Goal: Browse casually

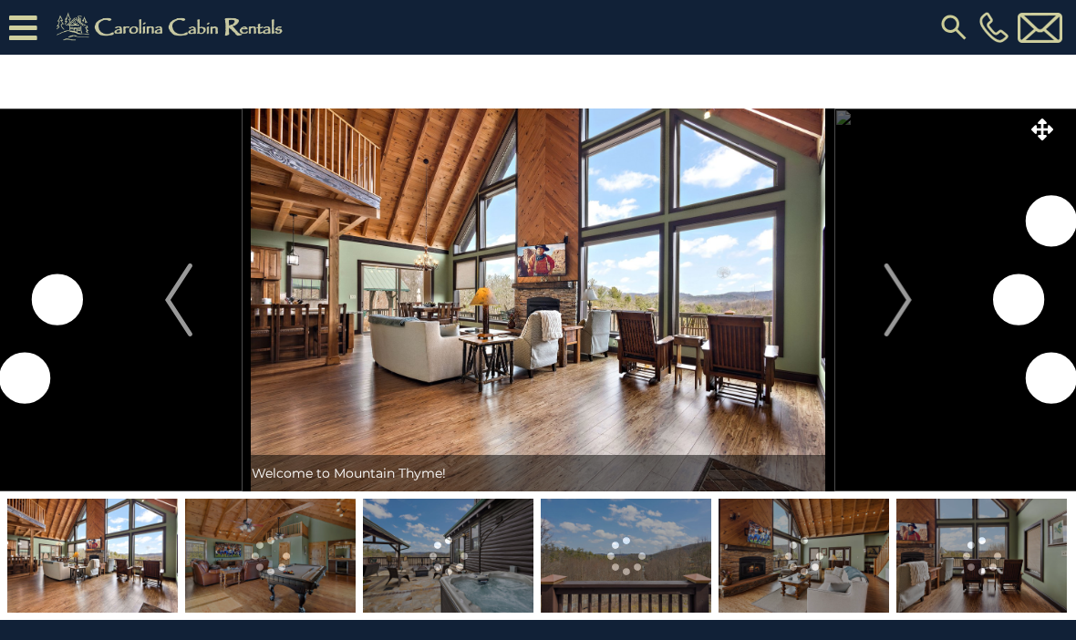
click at [888, 300] on img "Next" at bounding box center [896, 299] width 27 height 73
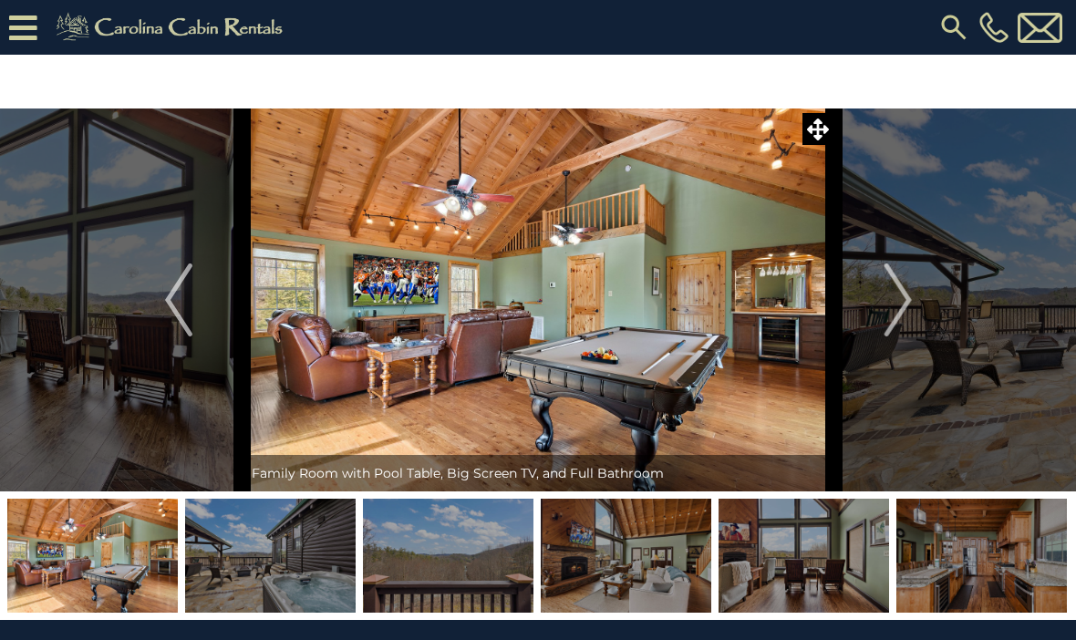
click at [901, 307] on img "Next" at bounding box center [896, 299] width 27 height 73
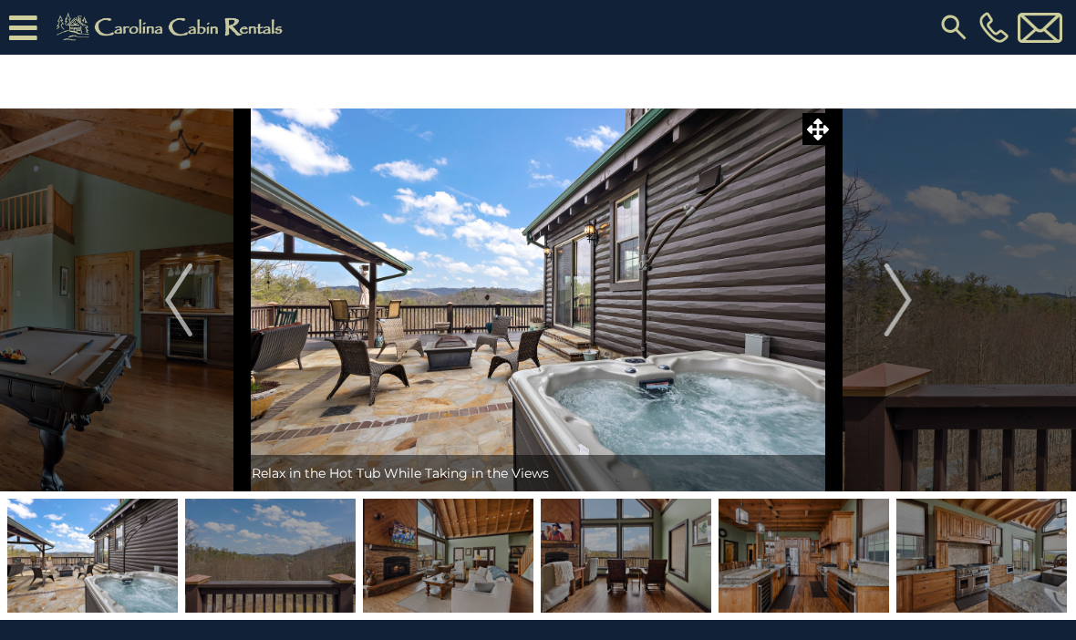
click at [909, 320] on img "Next" at bounding box center [896, 299] width 27 height 73
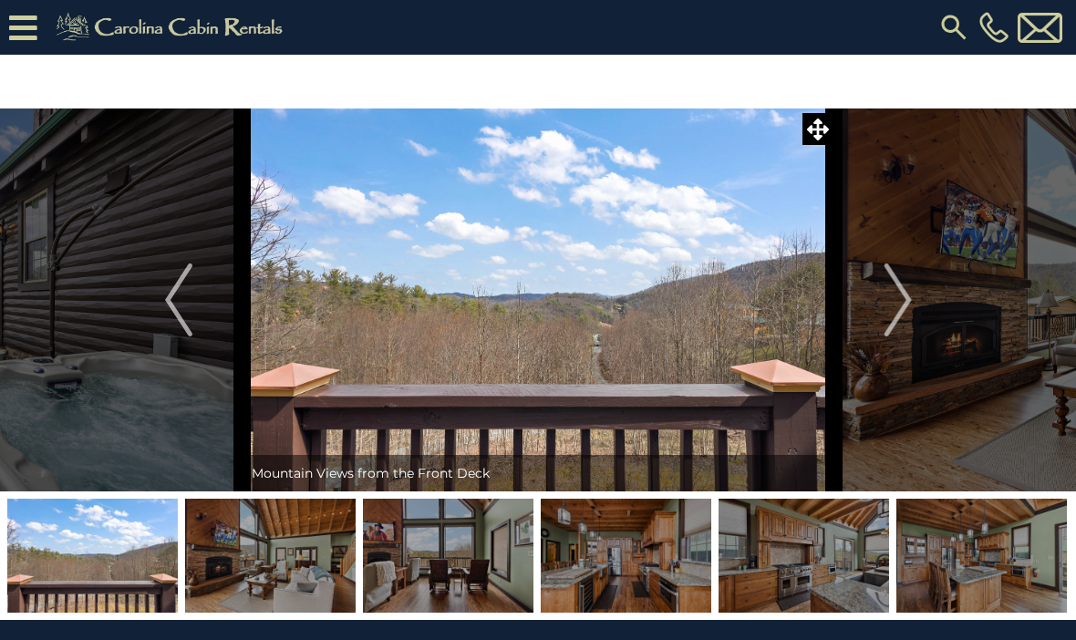
click at [911, 319] on img "Next" at bounding box center [896, 299] width 27 height 73
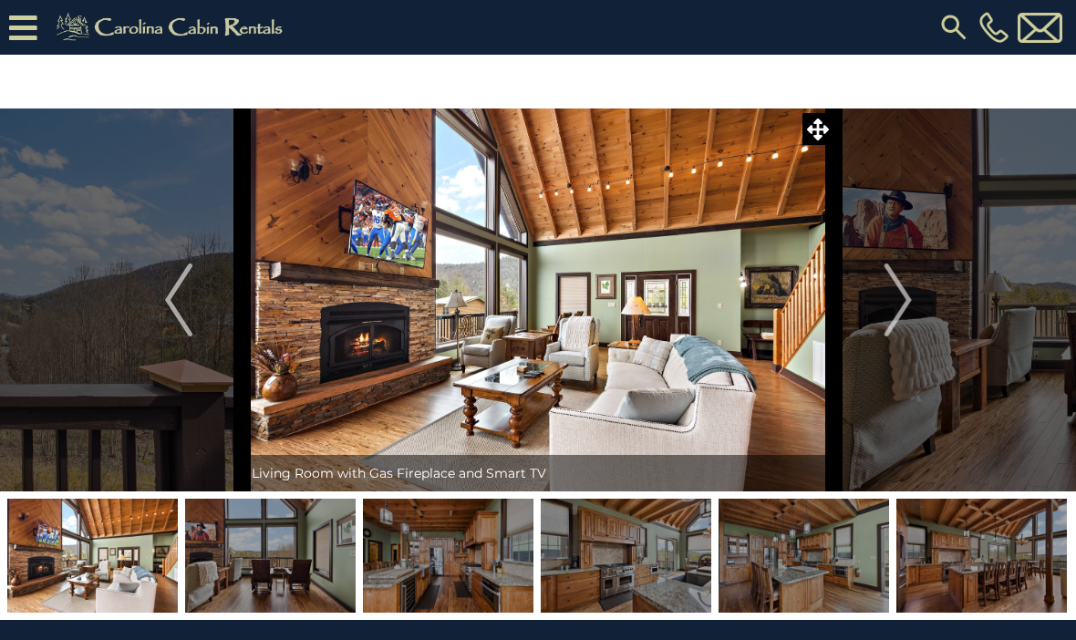
click at [914, 319] on button "Next" at bounding box center [898, 299] width 128 height 383
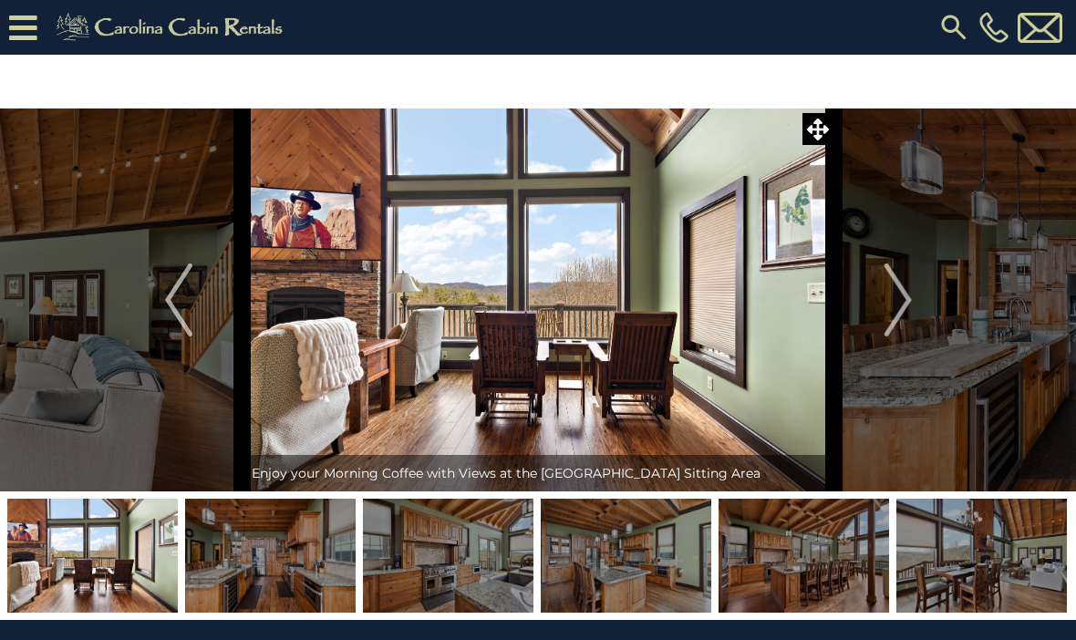
click at [908, 324] on img "Next" at bounding box center [896, 299] width 27 height 73
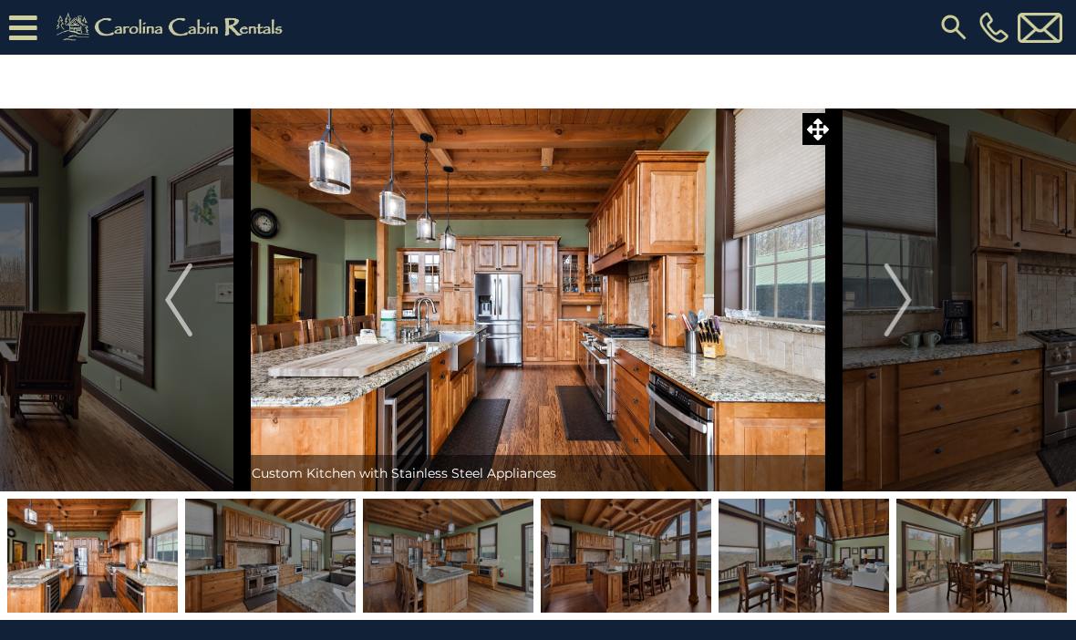
click at [897, 325] on img "Next" at bounding box center [896, 299] width 27 height 73
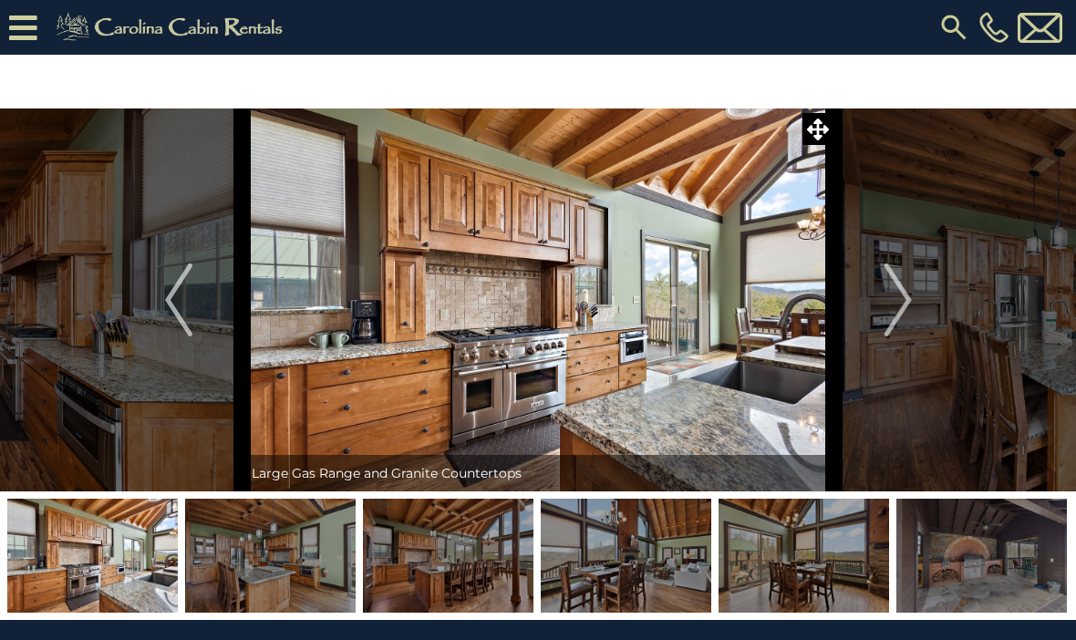
click at [877, 329] on button "Next" at bounding box center [898, 299] width 128 height 383
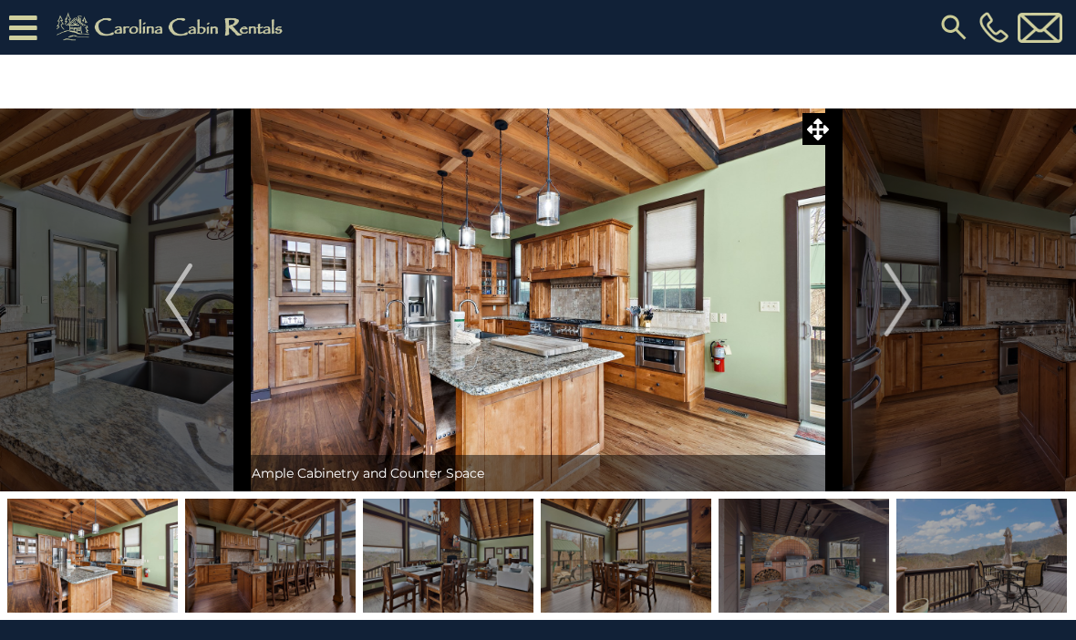
click at [898, 324] on img "Next" at bounding box center [896, 299] width 27 height 73
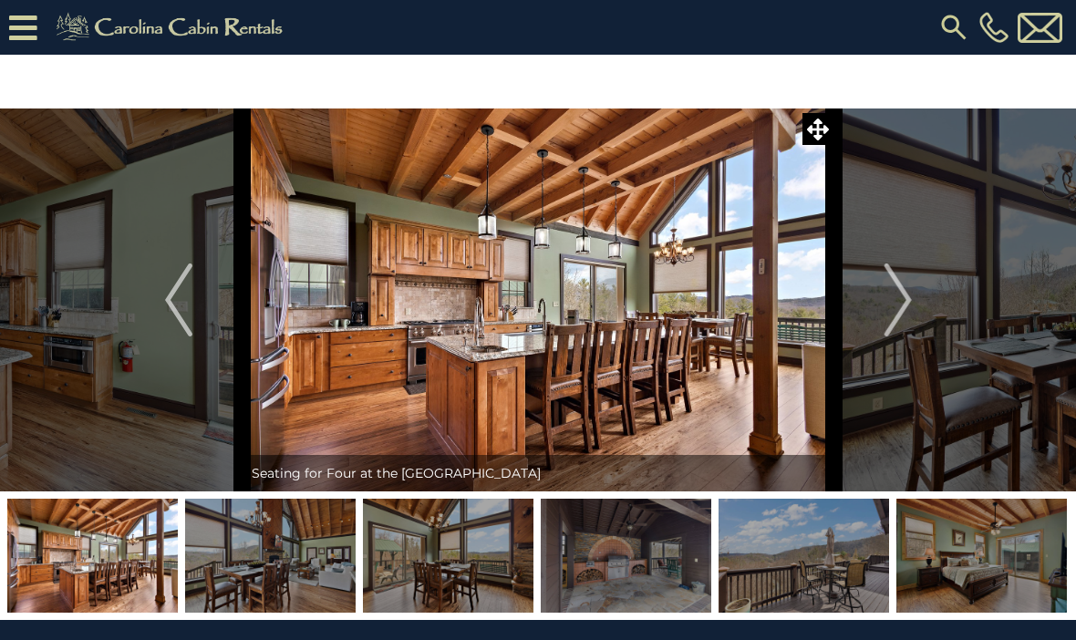
click at [901, 330] on img "Next" at bounding box center [896, 299] width 27 height 73
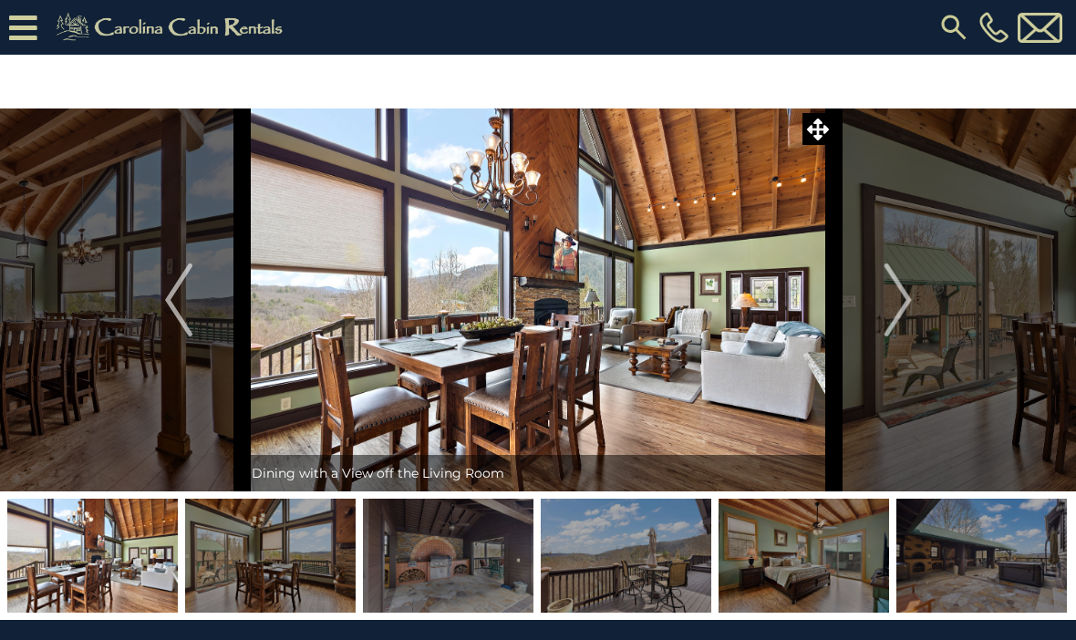
click at [921, 316] on button "Next" at bounding box center [898, 299] width 128 height 383
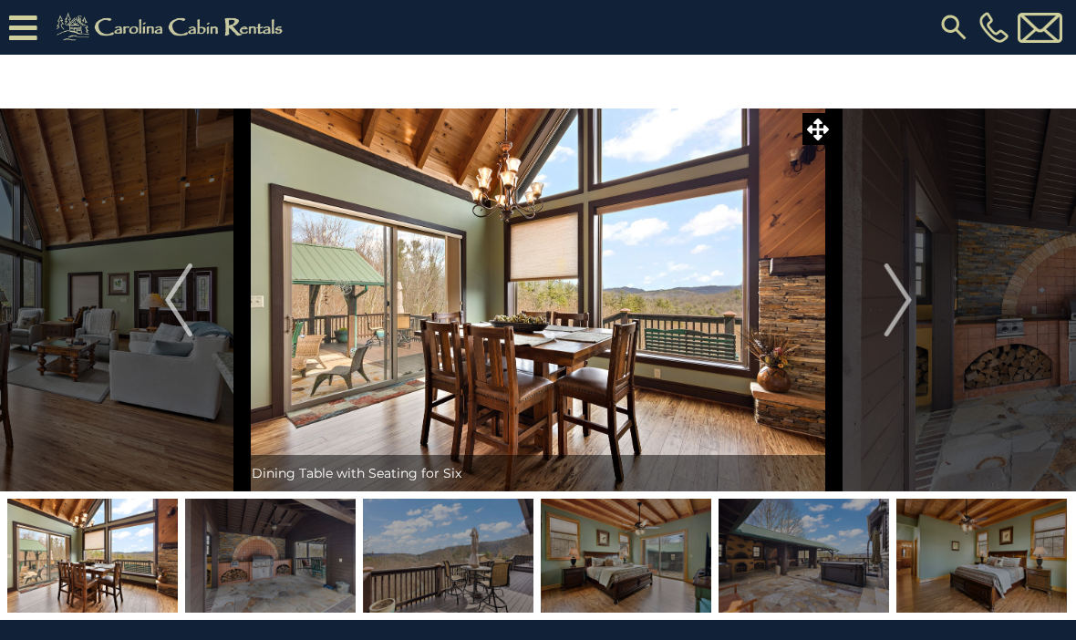
click at [911, 317] on img "Next" at bounding box center [896, 299] width 27 height 73
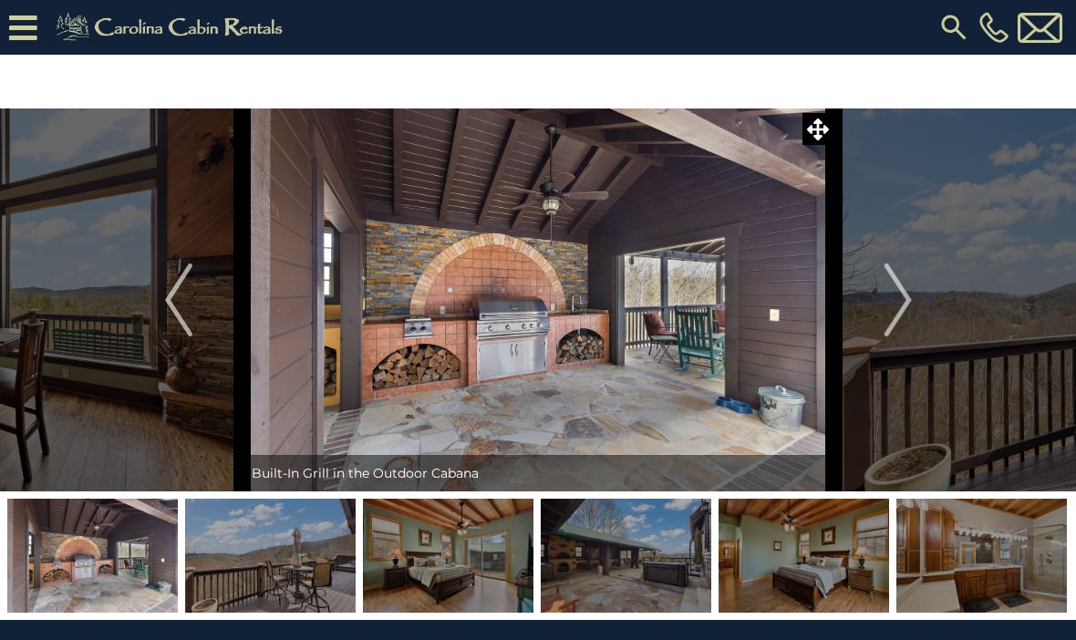
click at [905, 295] on img "Next" at bounding box center [896, 299] width 27 height 73
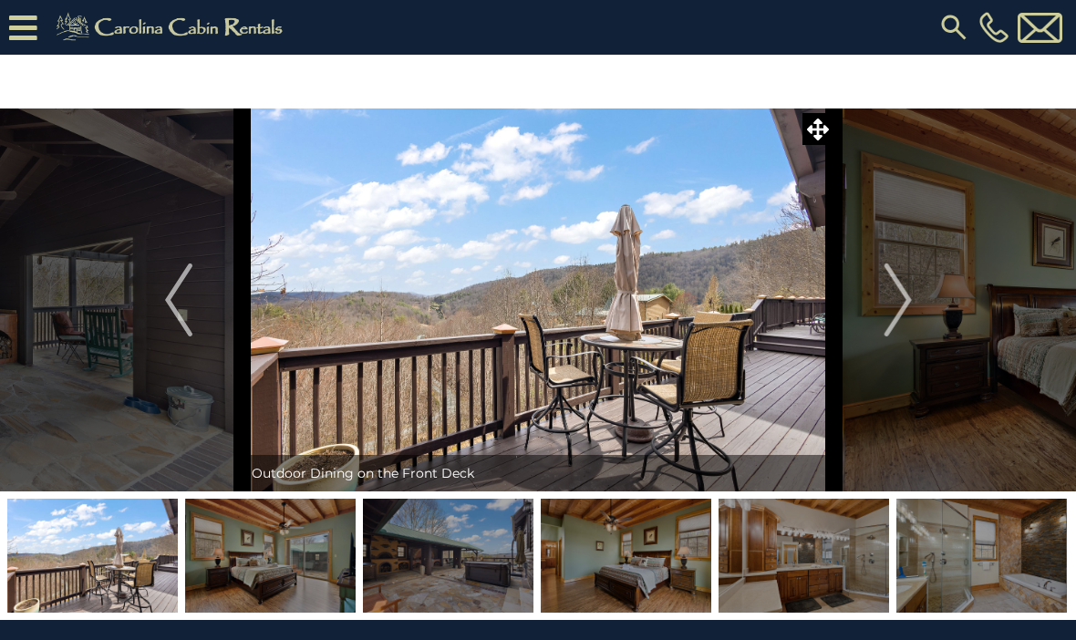
click at [917, 305] on button "Next" at bounding box center [898, 299] width 128 height 383
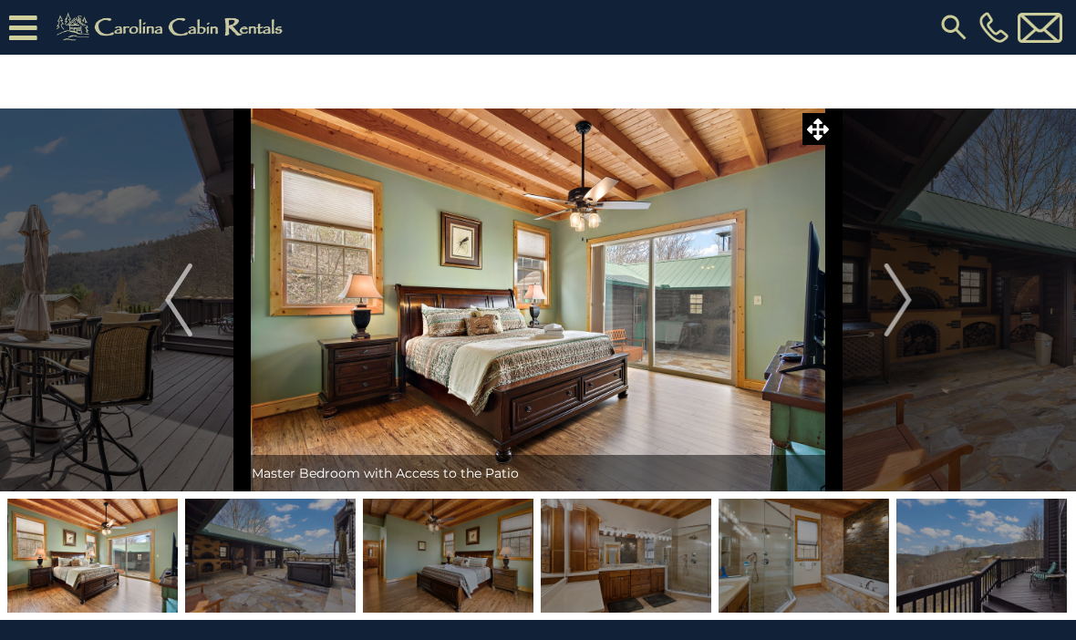
click at [902, 314] on img "Next" at bounding box center [896, 299] width 27 height 73
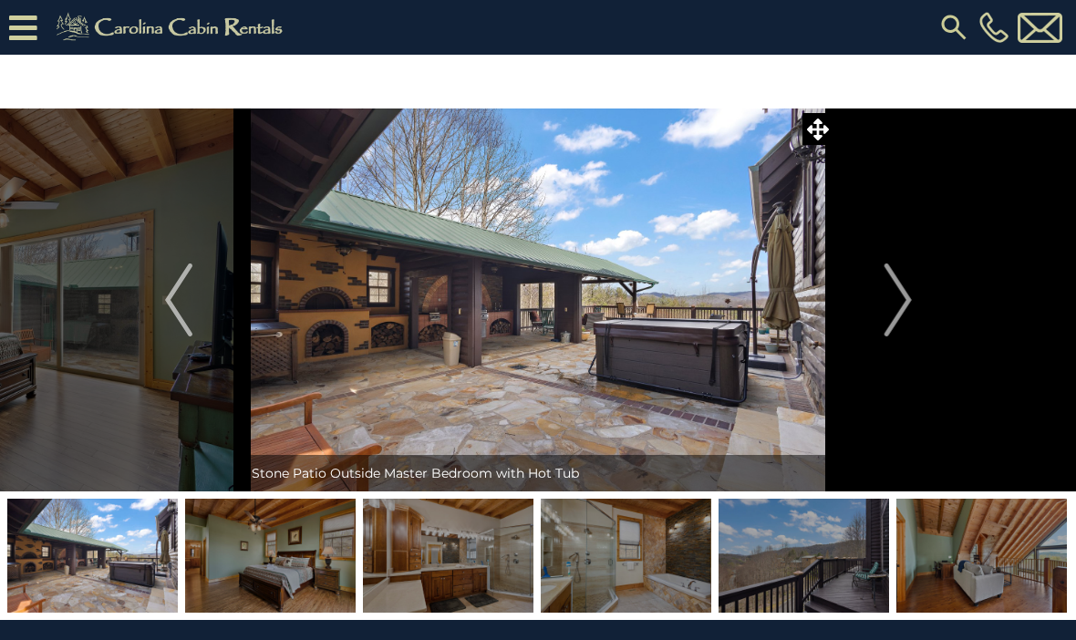
click at [183, 274] on img "Previous" at bounding box center [178, 299] width 27 height 73
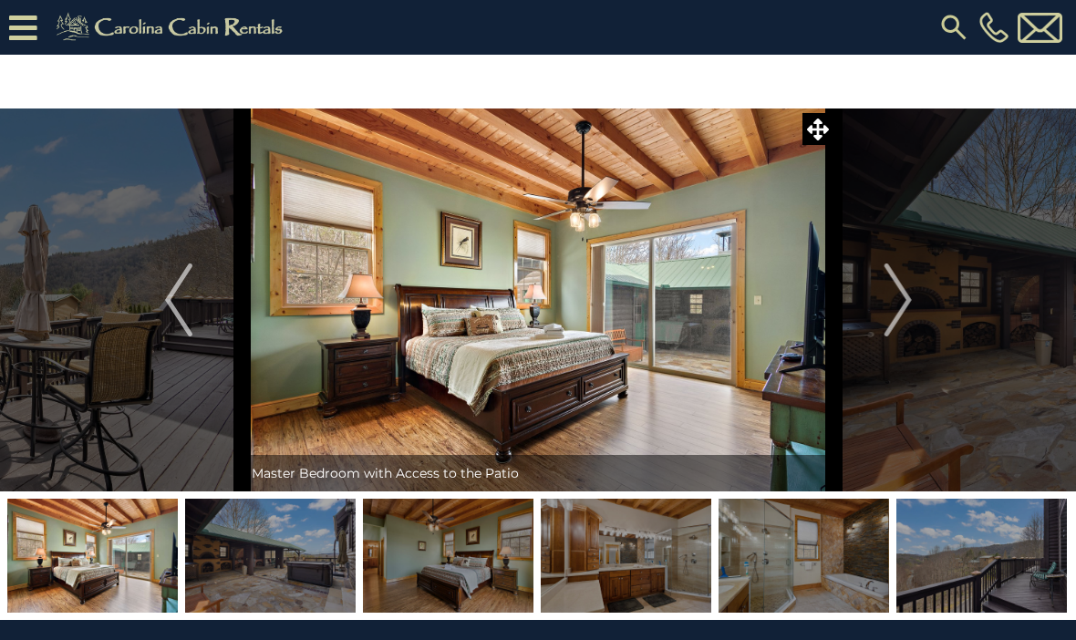
click at [911, 318] on img "Next" at bounding box center [896, 299] width 27 height 73
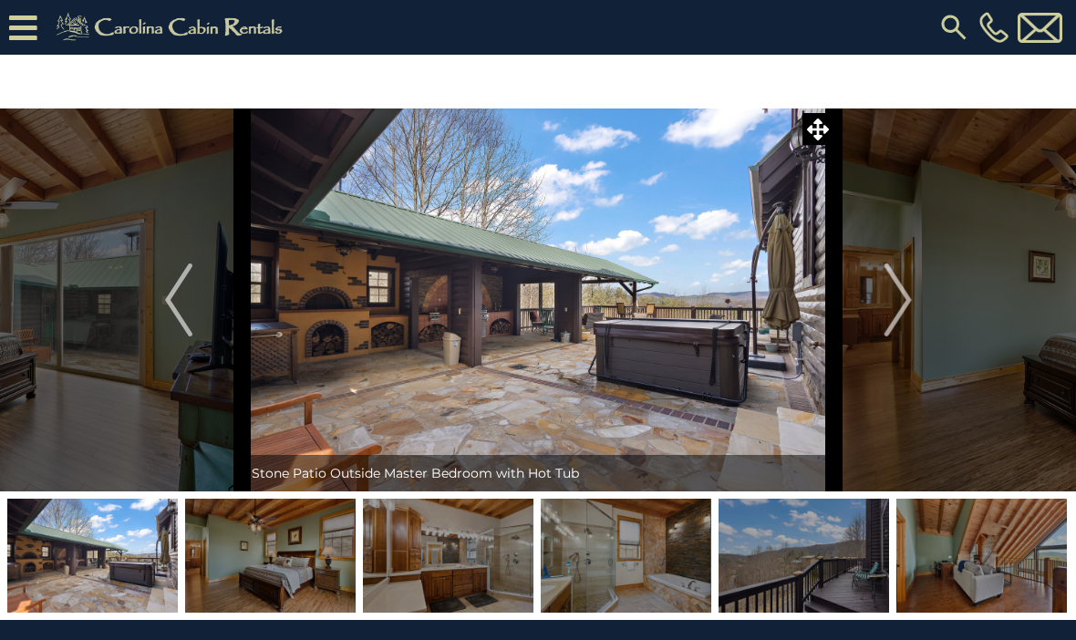
click at [907, 319] on img "Next" at bounding box center [896, 299] width 27 height 73
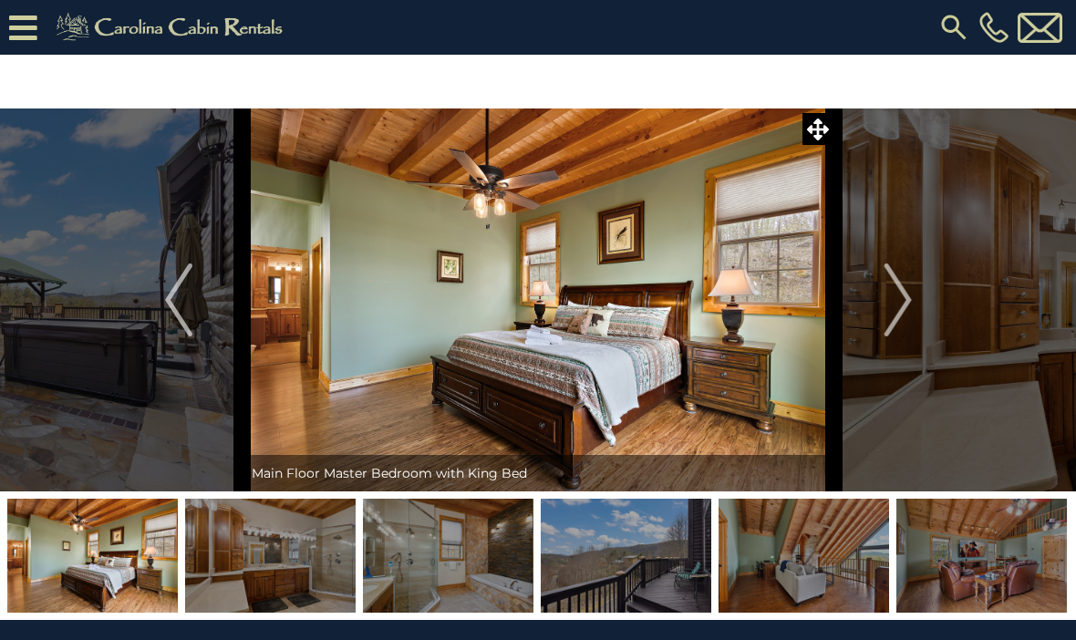
click at [175, 283] on img "Previous" at bounding box center [178, 299] width 27 height 73
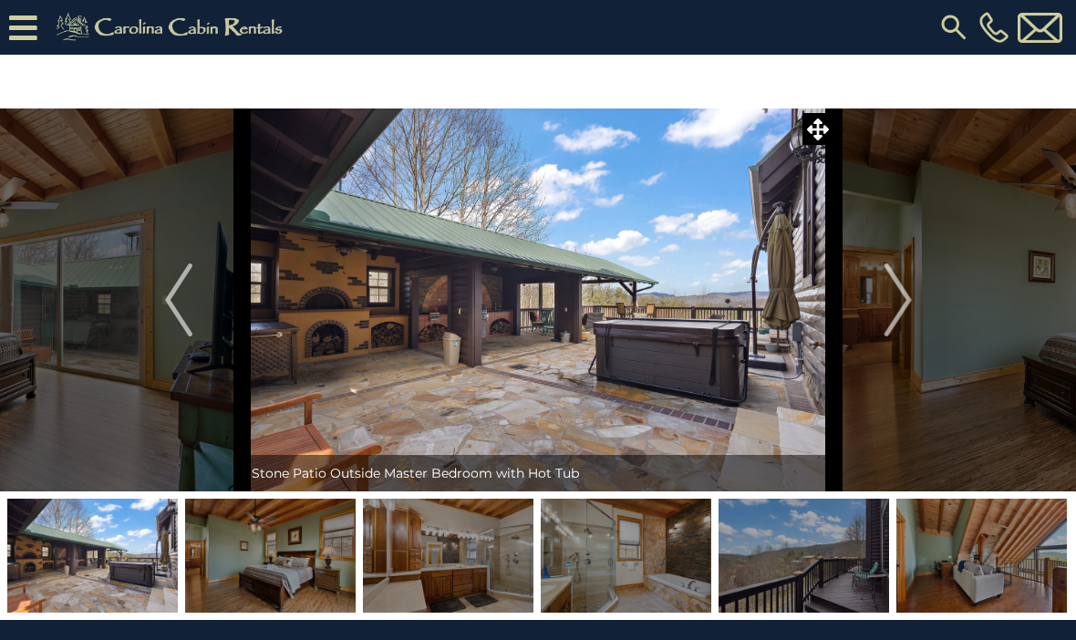
click at [907, 314] on img "Next" at bounding box center [896, 299] width 27 height 73
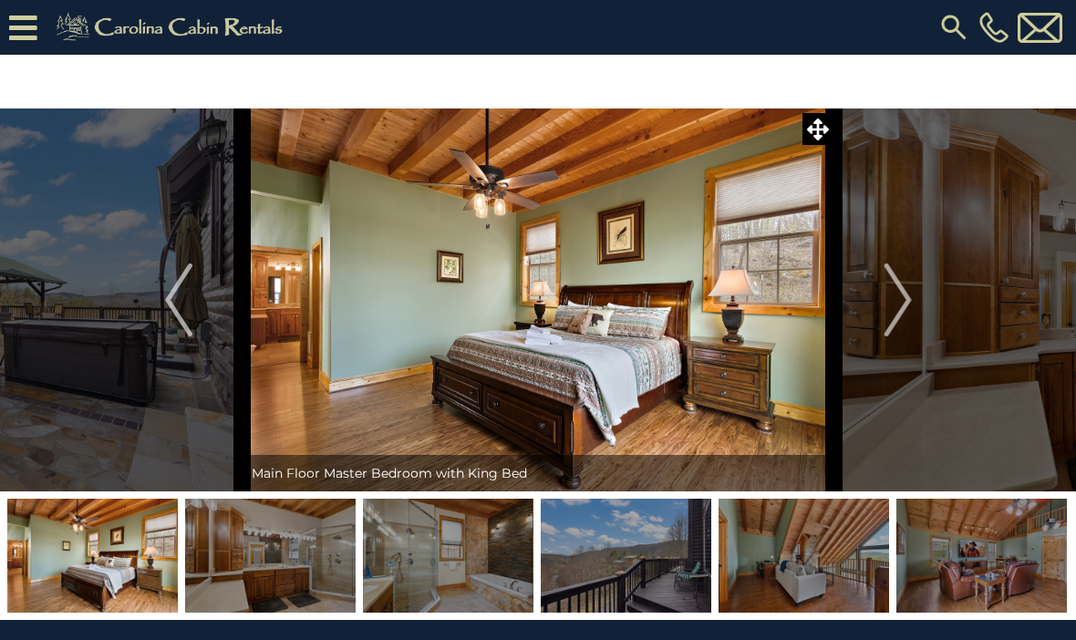
click at [901, 324] on img "Next" at bounding box center [896, 299] width 27 height 73
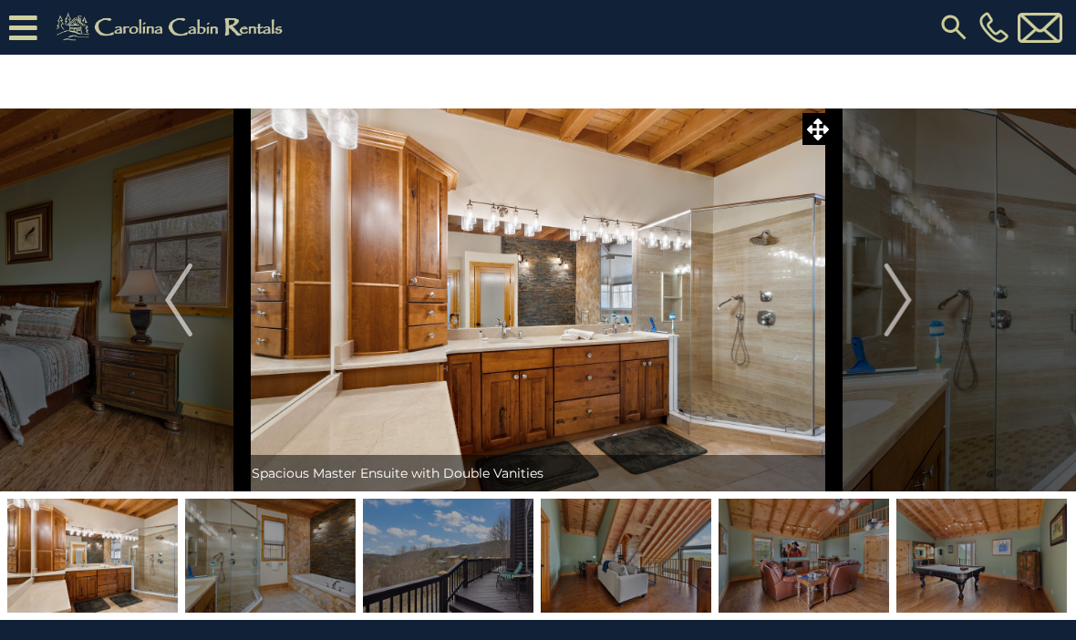
click at [907, 324] on img "Next" at bounding box center [896, 299] width 27 height 73
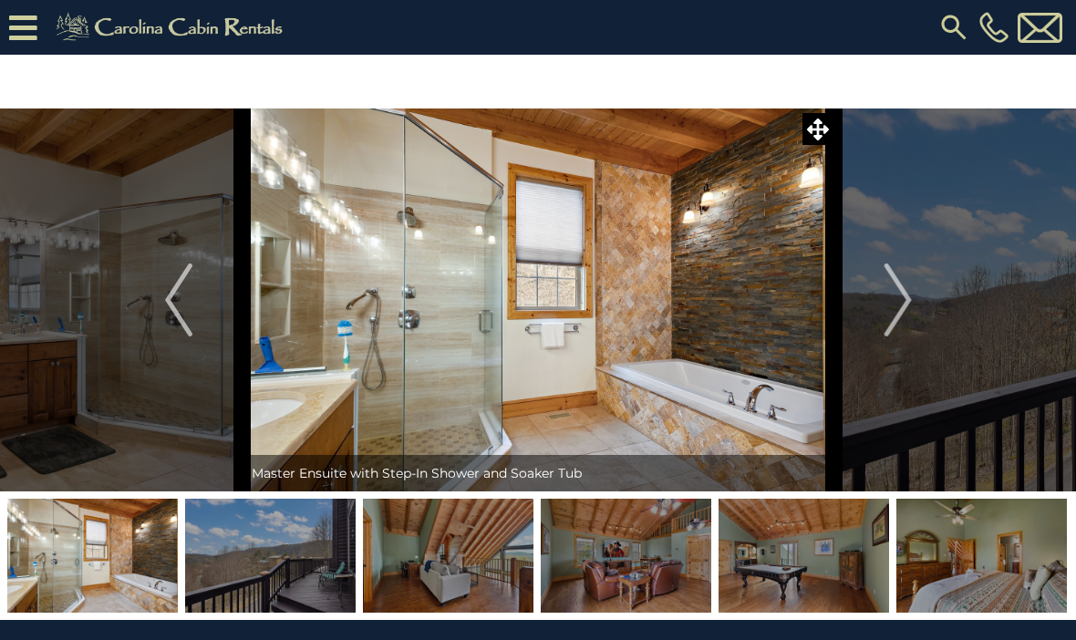
click at [903, 327] on img "Next" at bounding box center [896, 299] width 27 height 73
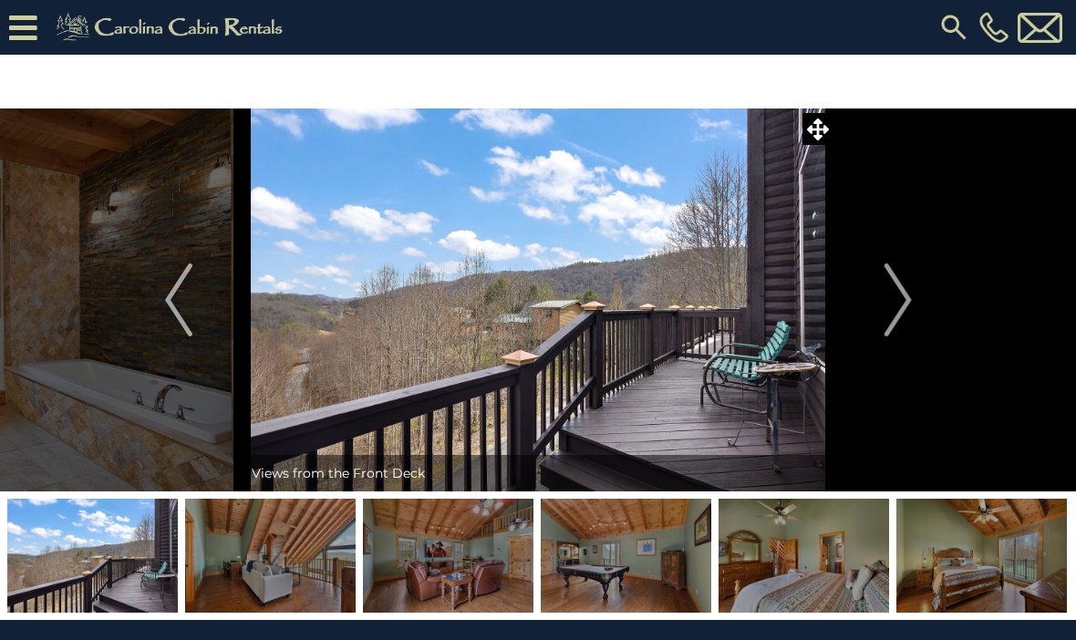
click at [910, 319] on img "Next" at bounding box center [896, 299] width 27 height 73
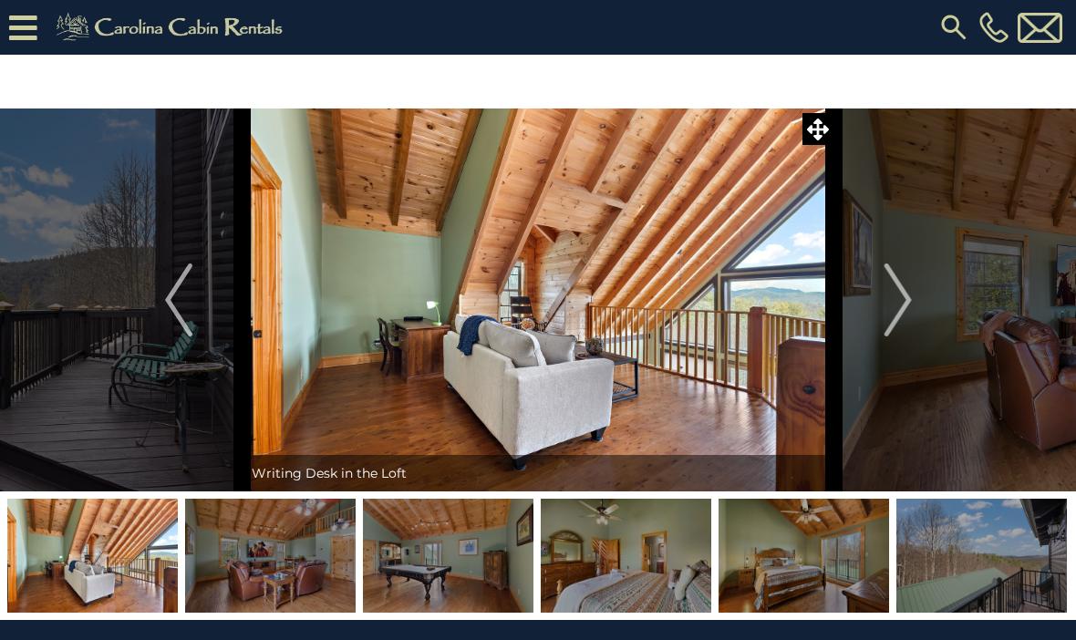
click at [904, 325] on img "Next" at bounding box center [896, 299] width 27 height 73
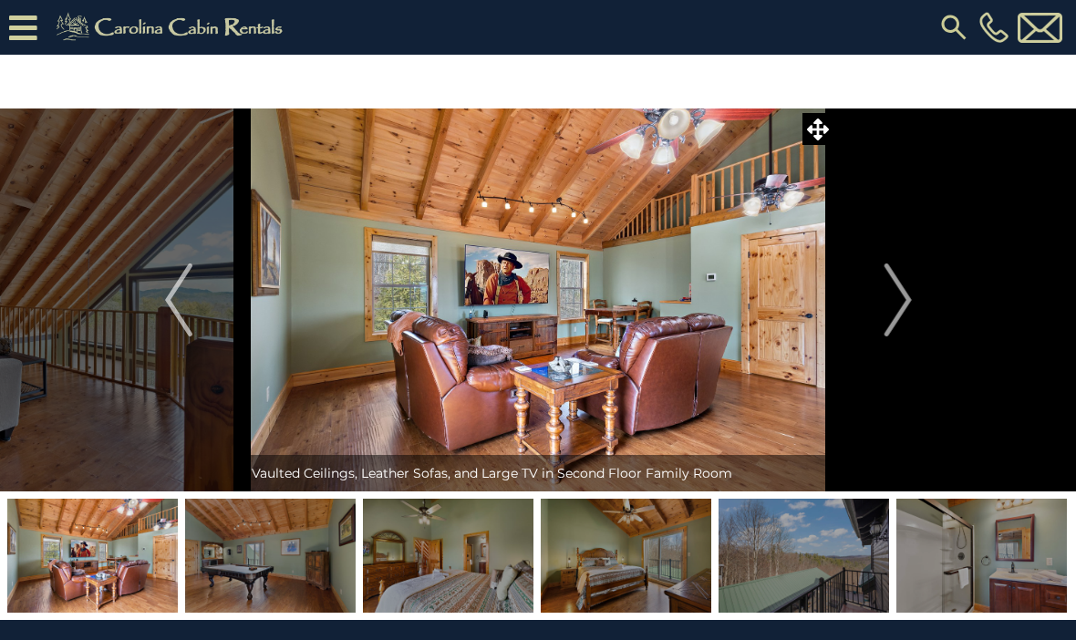
click at [912, 324] on button "Next" at bounding box center [898, 299] width 128 height 383
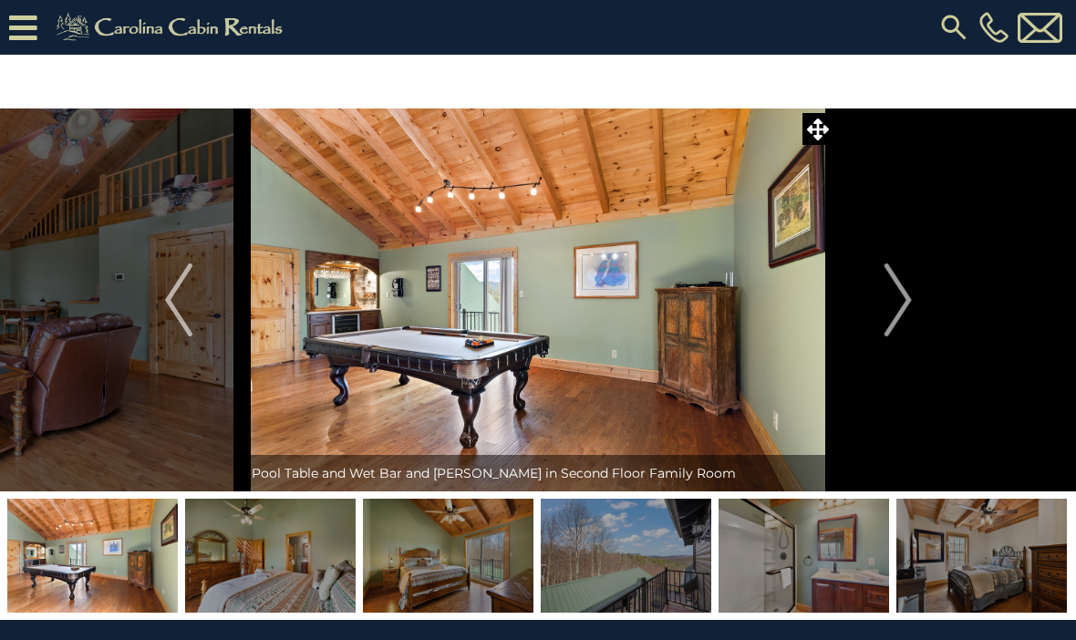
click at [917, 323] on button "Next" at bounding box center [898, 299] width 128 height 383
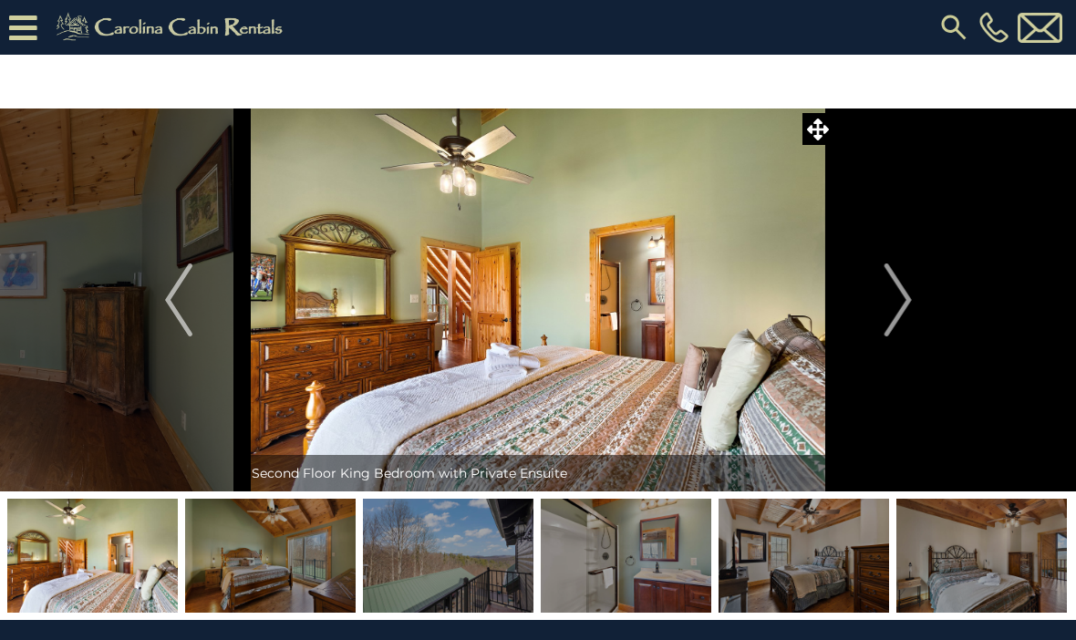
click at [183, 285] on img "Previous" at bounding box center [178, 299] width 27 height 73
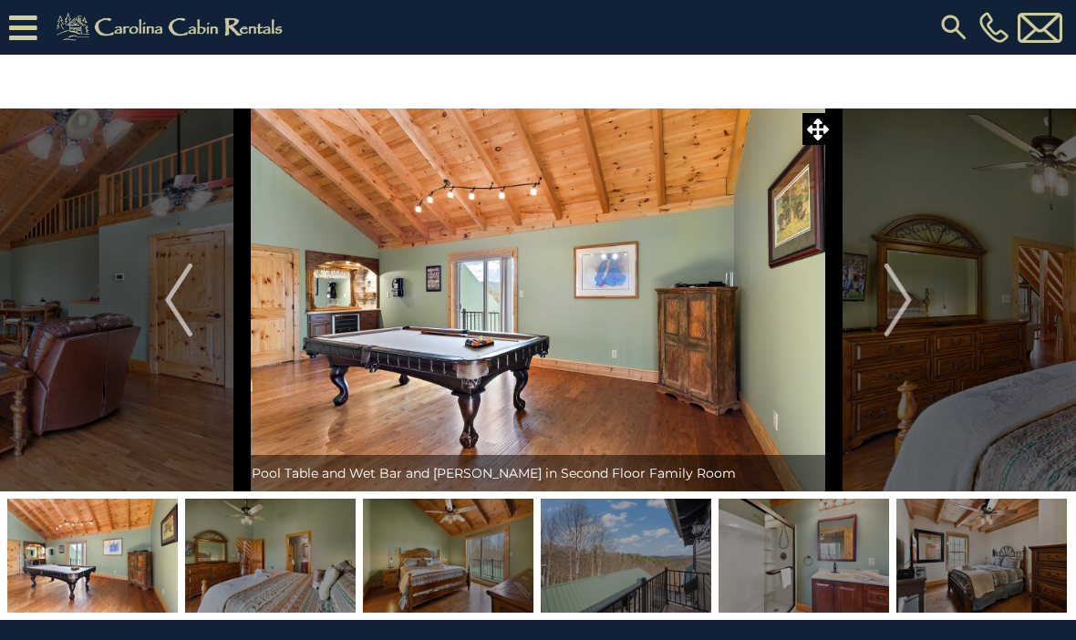
click at [915, 329] on button "Next" at bounding box center [898, 299] width 128 height 383
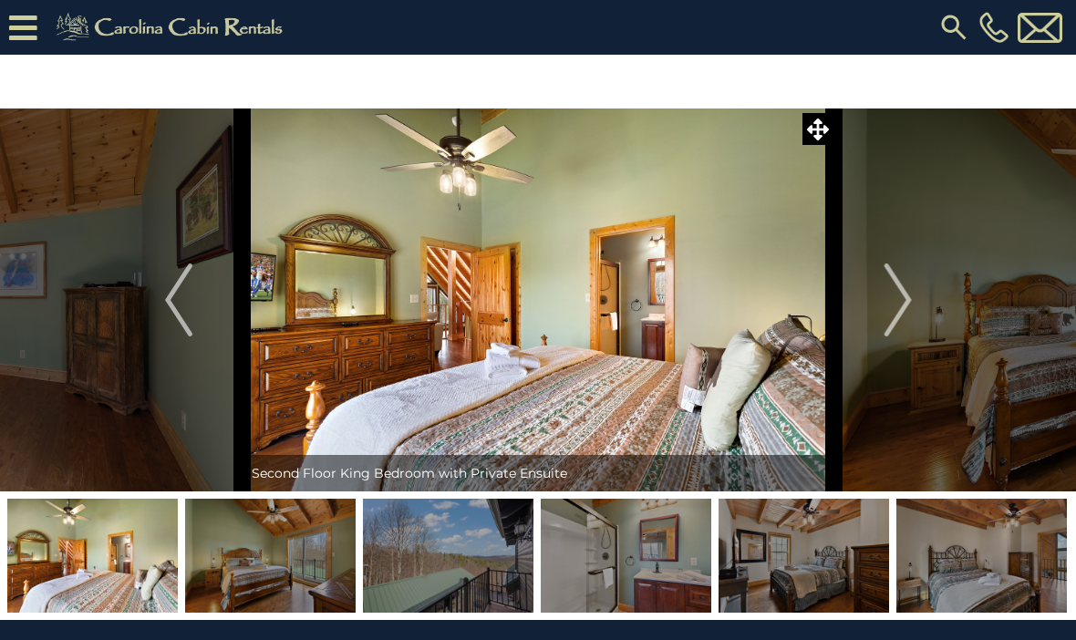
click at [912, 334] on button "Next" at bounding box center [898, 299] width 128 height 383
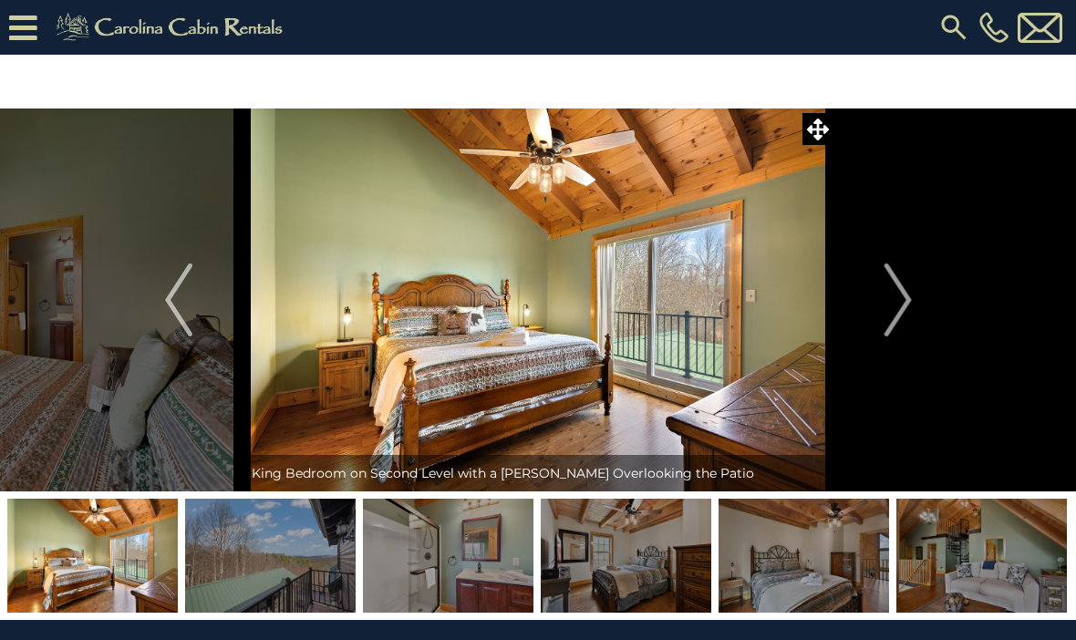
click at [177, 274] on img "Previous" at bounding box center [178, 299] width 27 height 73
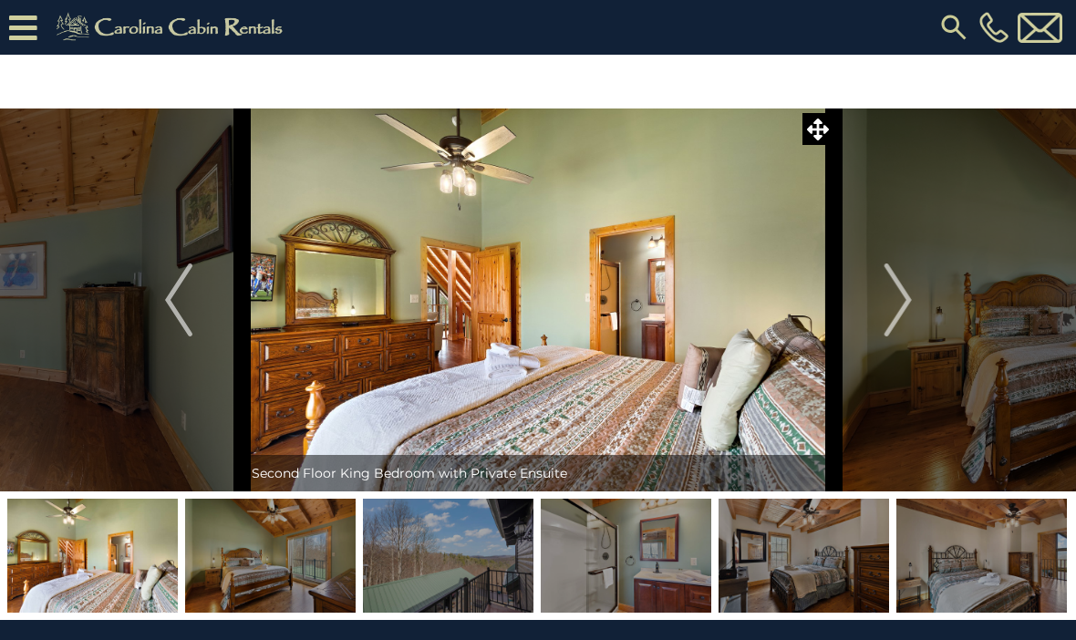
click at [913, 331] on button "Next" at bounding box center [898, 299] width 128 height 383
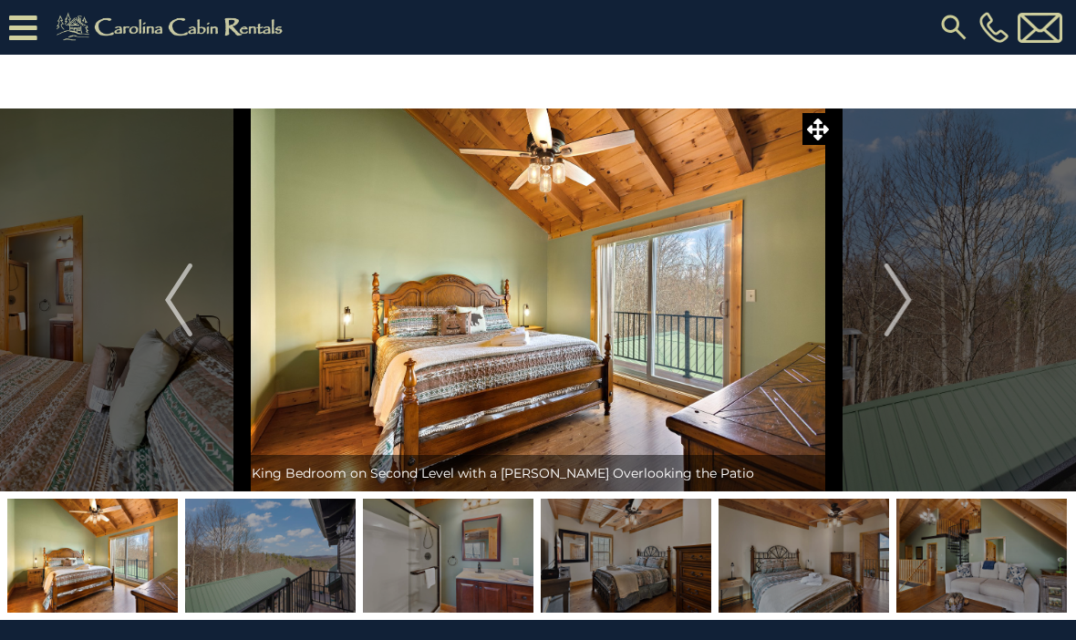
click at [905, 334] on img "Next" at bounding box center [896, 299] width 27 height 73
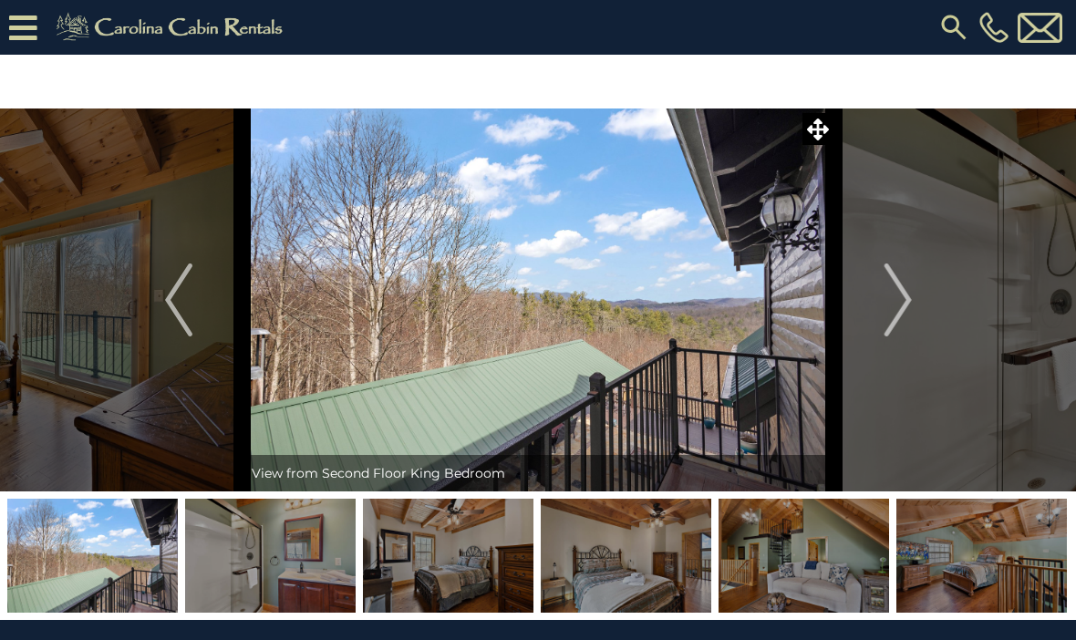
click at [904, 334] on img "Next" at bounding box center [896, 299] width 27 height 73
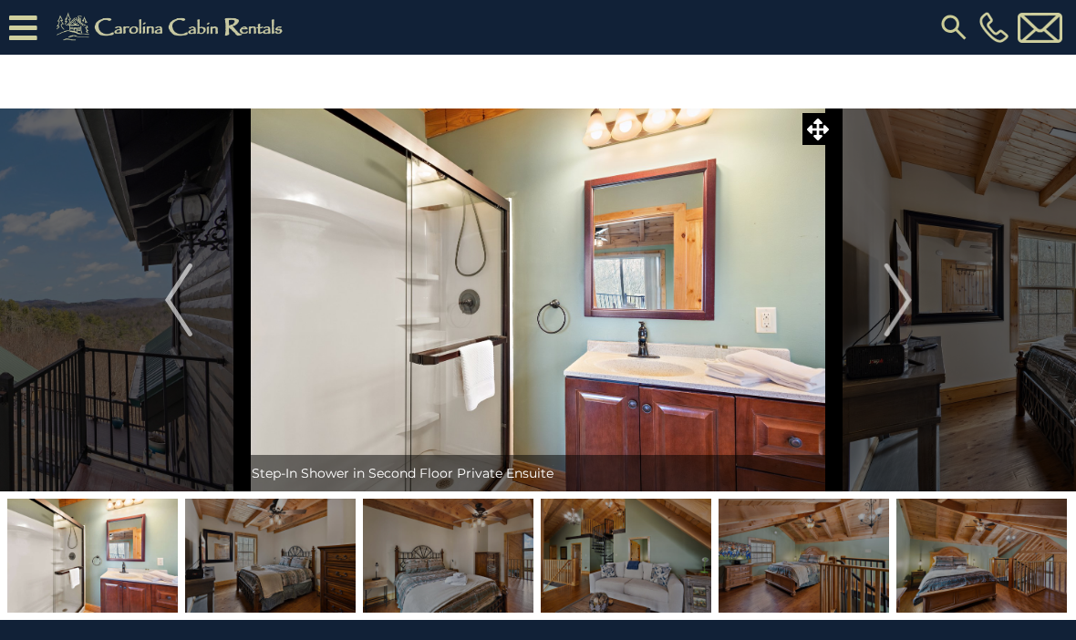
click at [906, 333] on img "Next" at bounding box center [896, 299] width 27 height 73
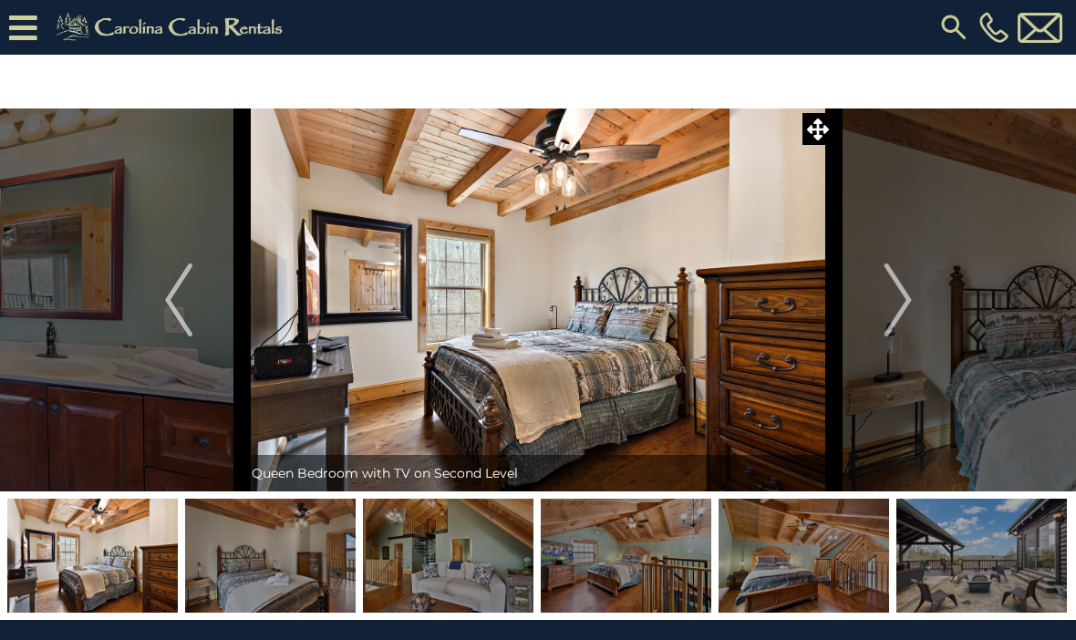
click at [911, 334] on img "Next" at bounding box center [896, 299] width 27 height 73
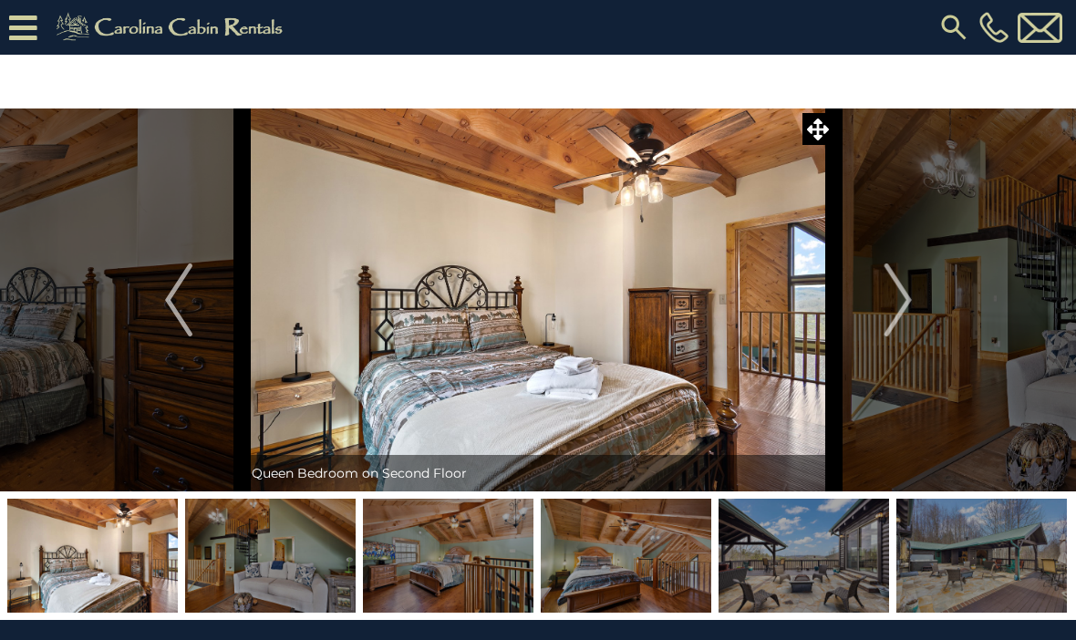
click at [906, 335] on img "Next" at bounding box center [896, 299] width 27 height 73
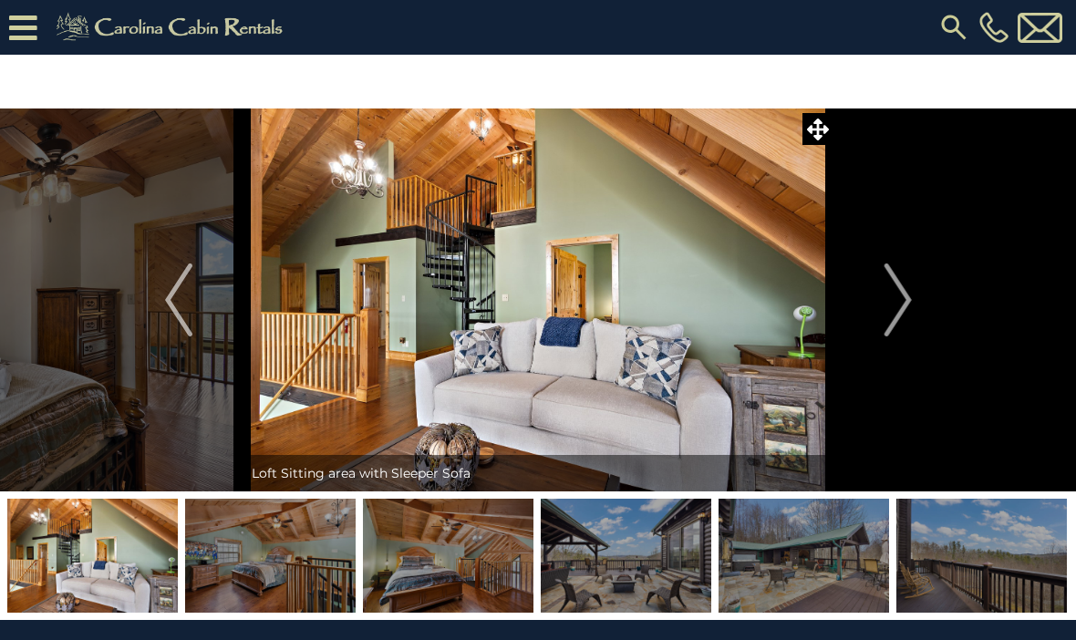
click at [177, 290] on img "Previous" at bounding box center [178, 299] width 27 height 73
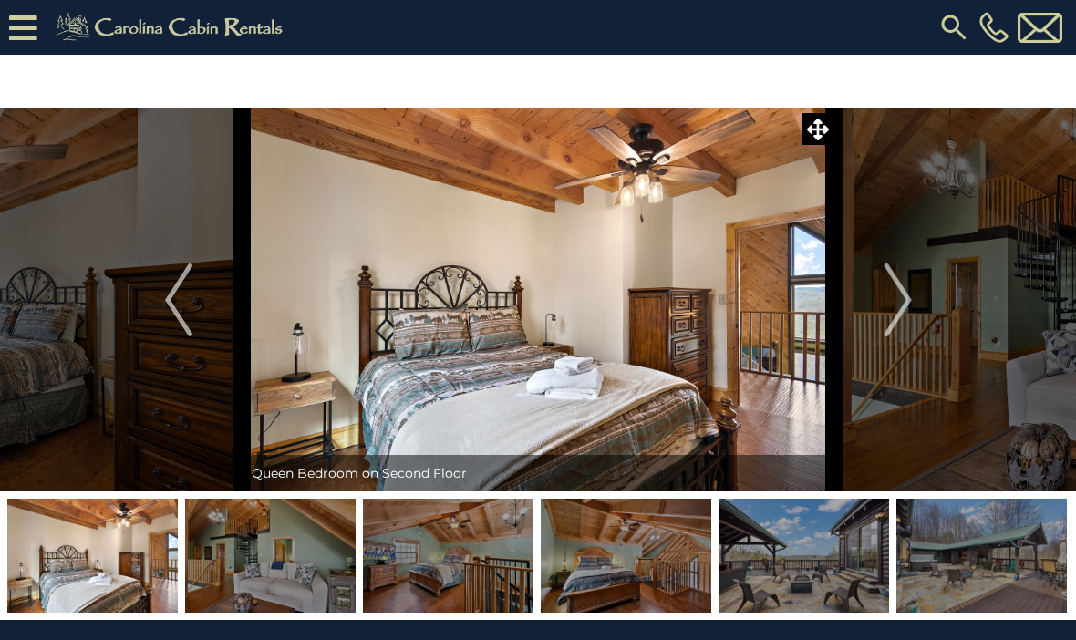
click at [179, 287] on img "Previous" at bounding box center [178, 299] width 27 height 73
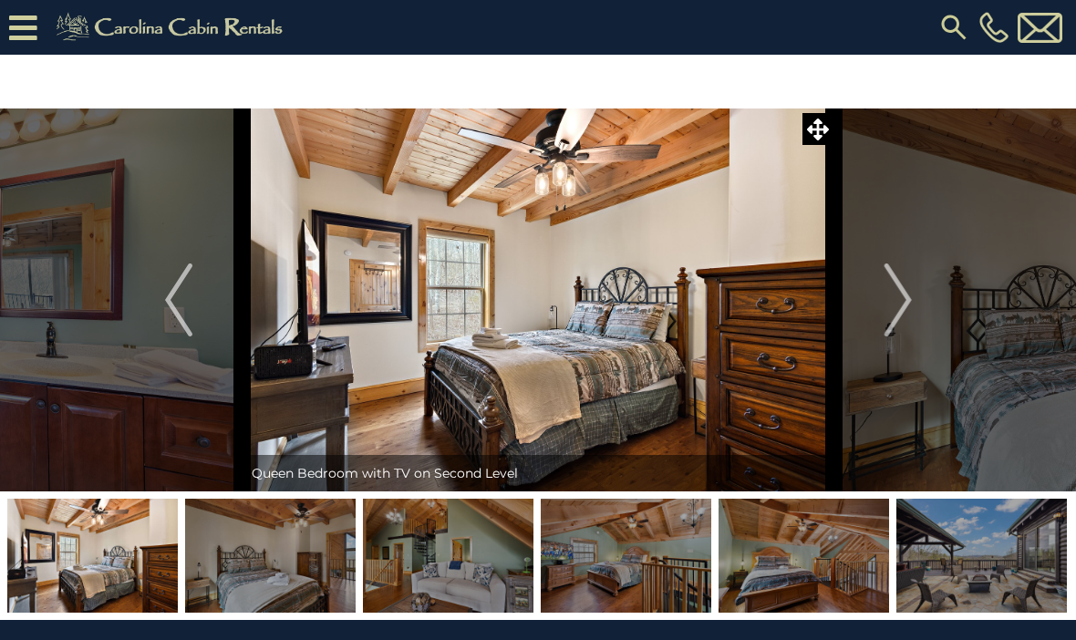
click at [172, 282] on img "Previous" at bounding box center [178, 299] width 27 height 73
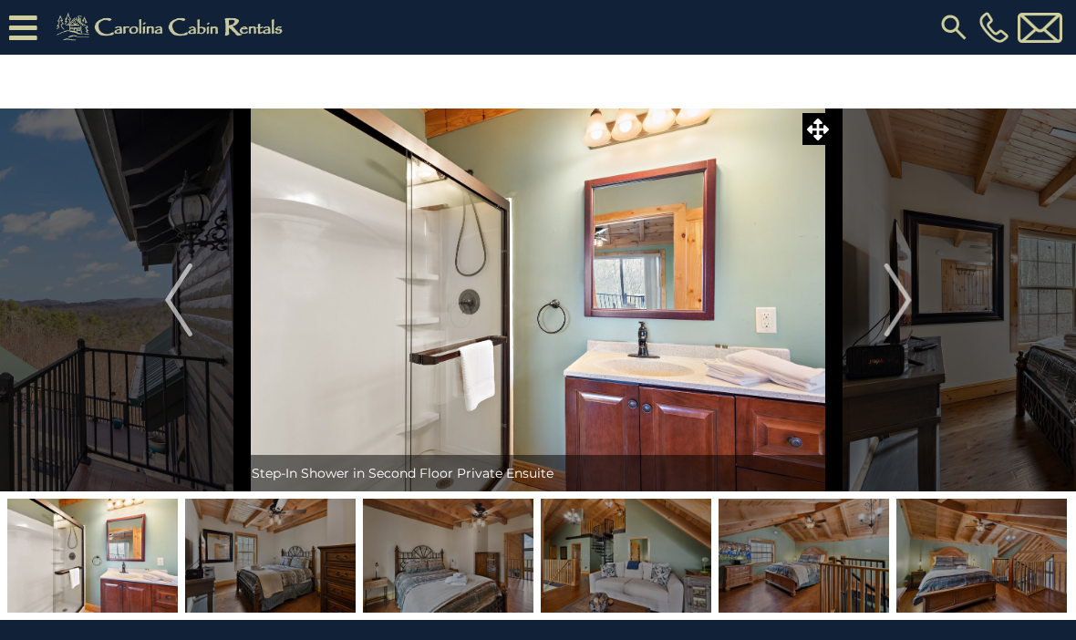
click at [172, 284] on img "Previous" at bounding box center [178, 299] width 27 height 73
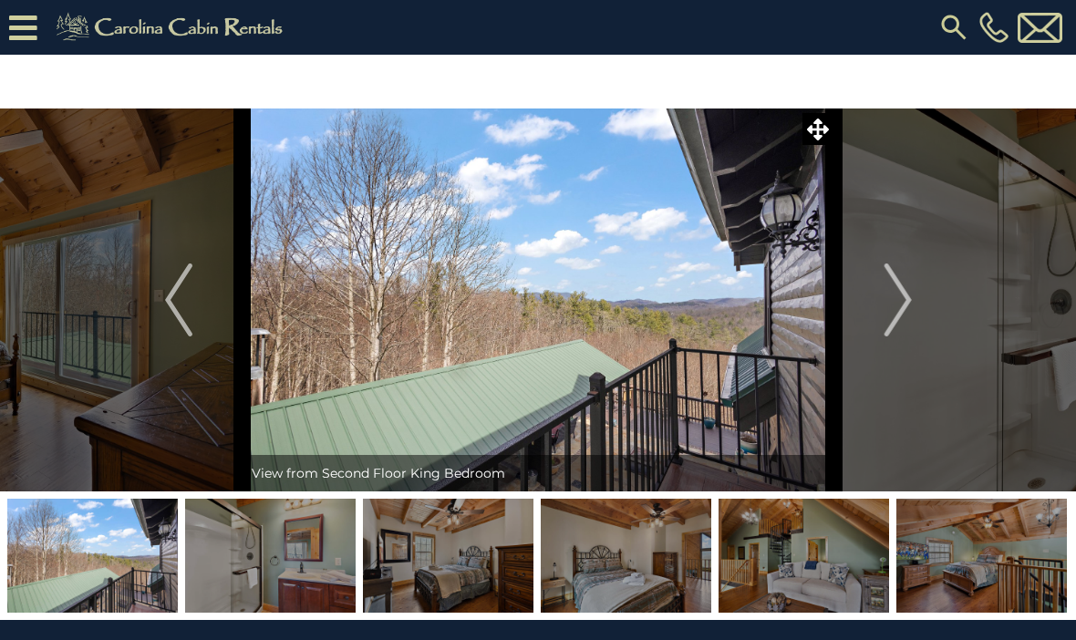
click at [170, 281] on img "Previous" at bounding box center [178, 299] width 27 height 73
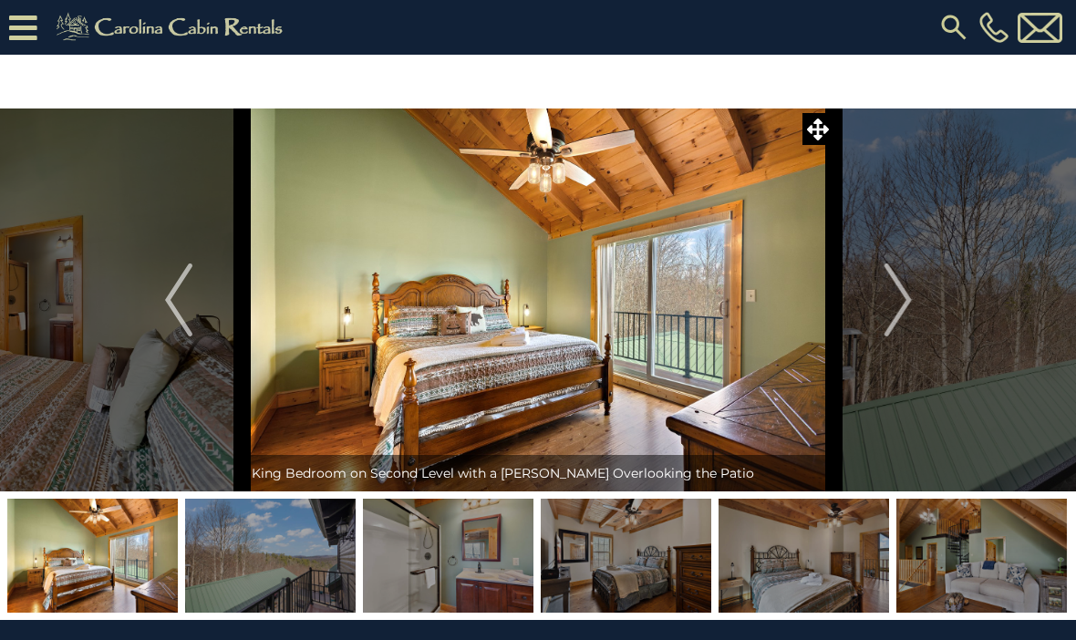
click at [168, 285] on img "Previous" at bounding box center [178, 299] width 27 height 73
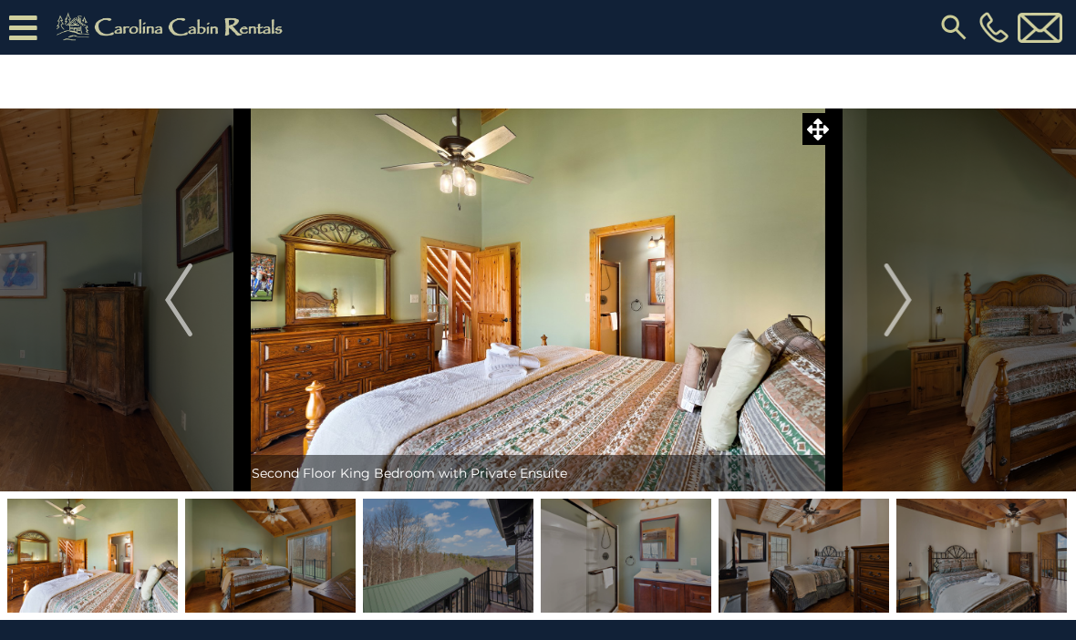
click at [907, 331] on img "Next" at bounding box center [896, 299] width 27 height 73
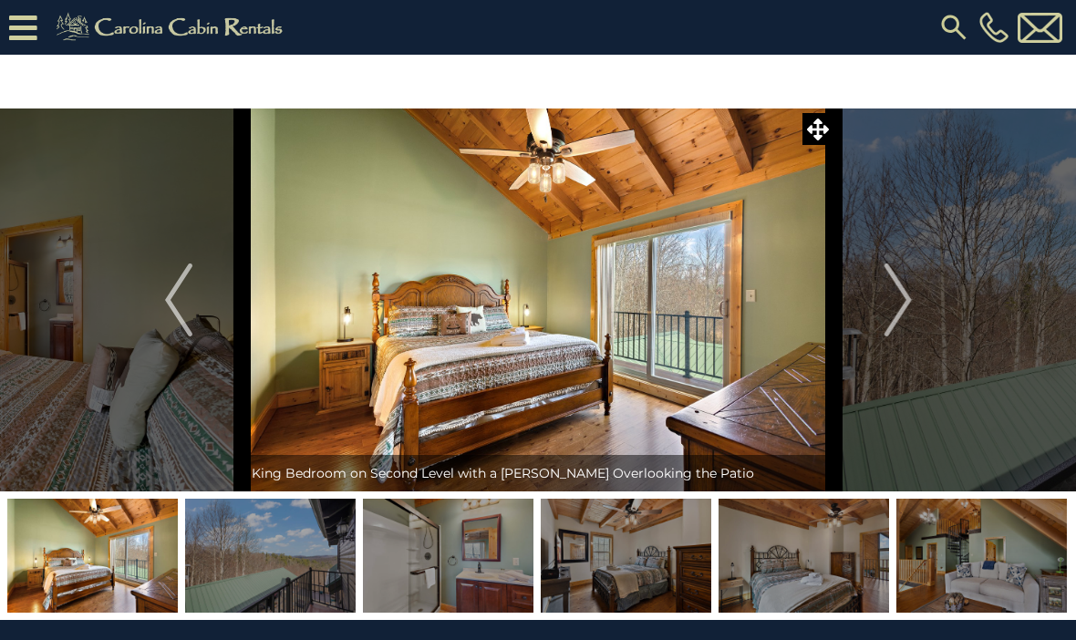
click at [905, 329] on img "Next" at bounding box center [896, 299] width 27 height 73
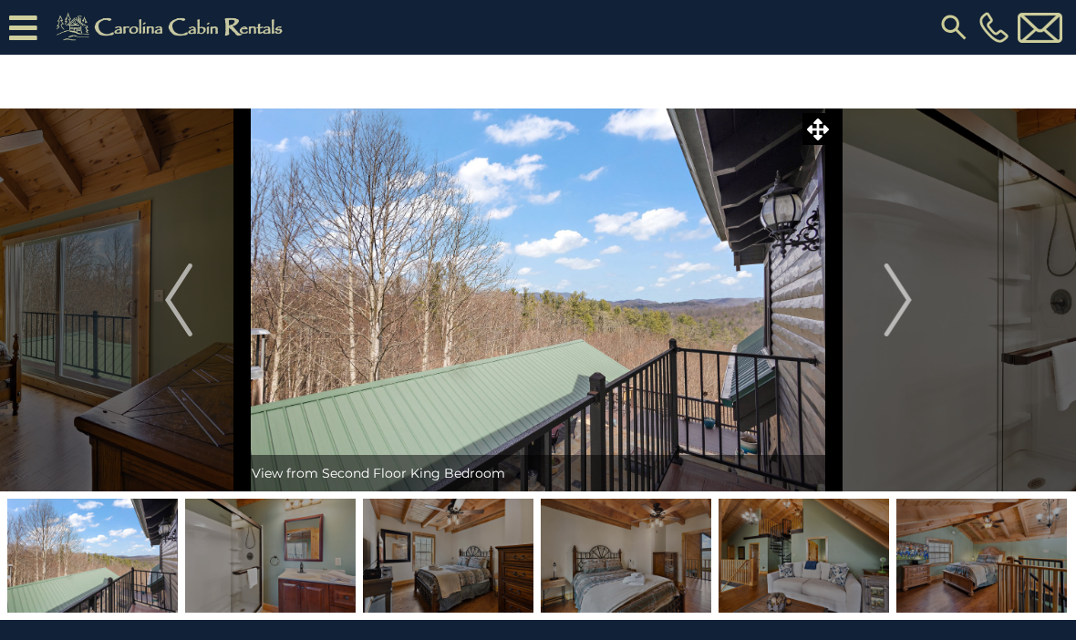
click at [909, 328] on img "Next" at bounding box center [896, 299] width 27 height 73
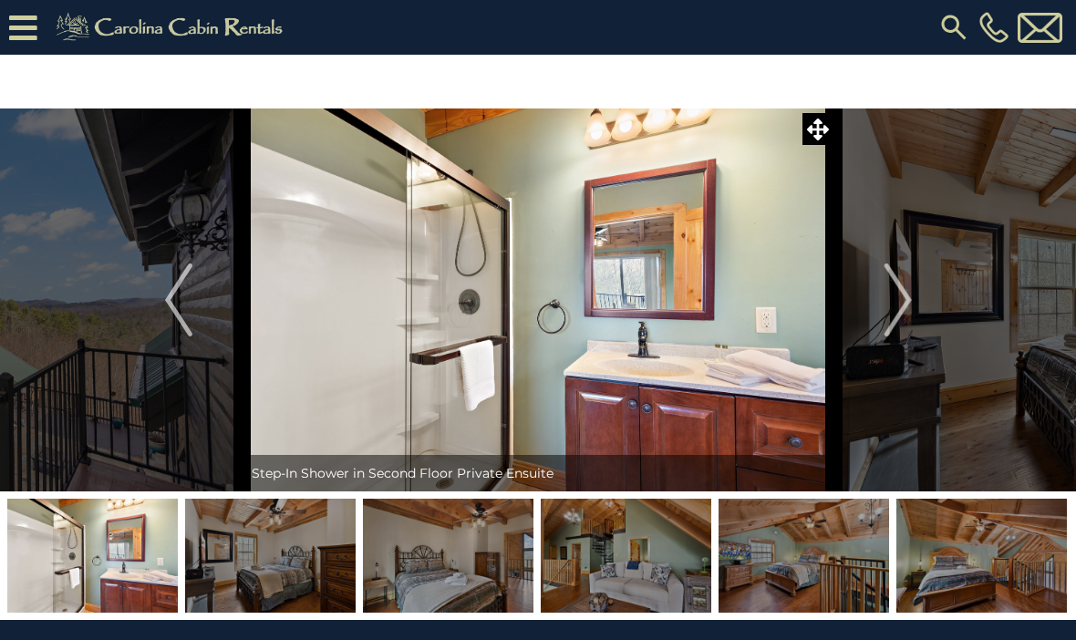
click at [911, 328] on img "Next" at bounding box center [896, 299] width 27 height 73
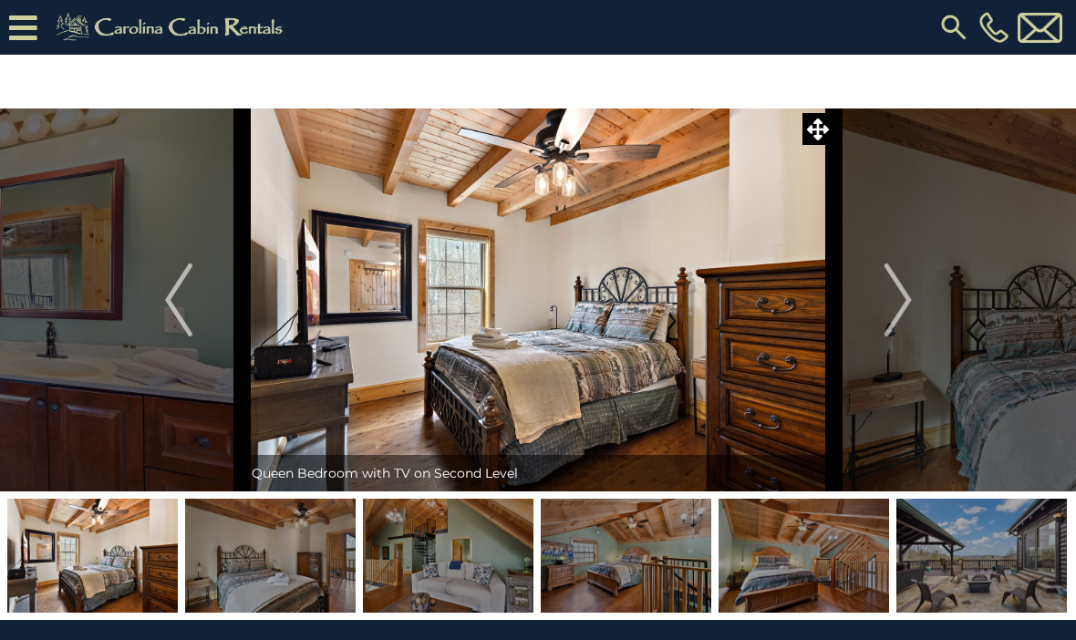
click at [916, 330] on button "Next" at bounding box center [898, 299] width 128 height 383
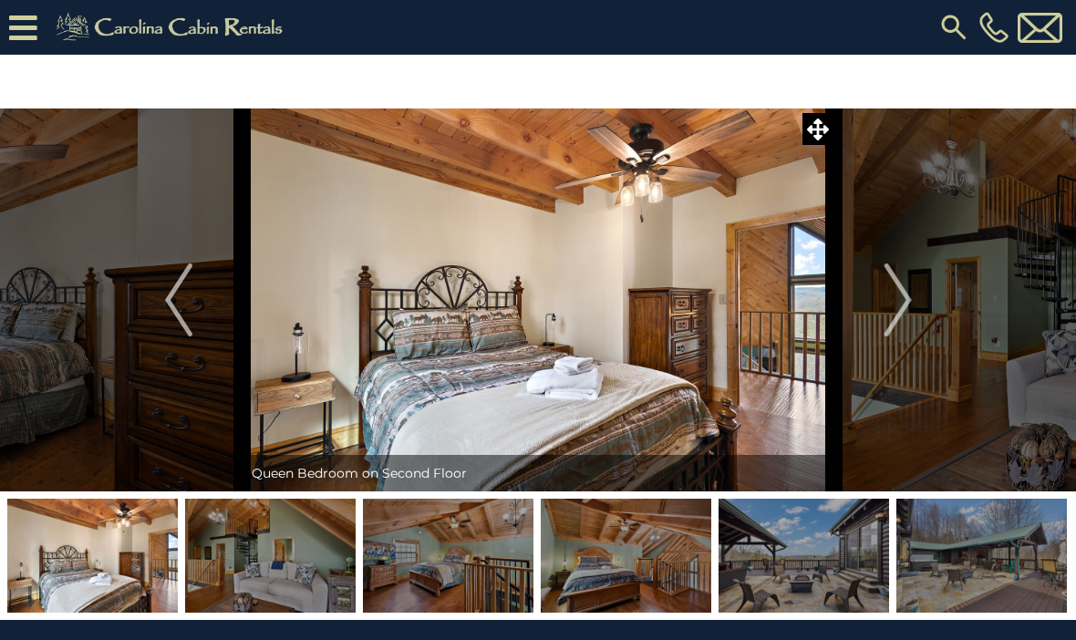
click at [911, 332] on img "Next" at bounding box center [896, 299] width 27 height 73
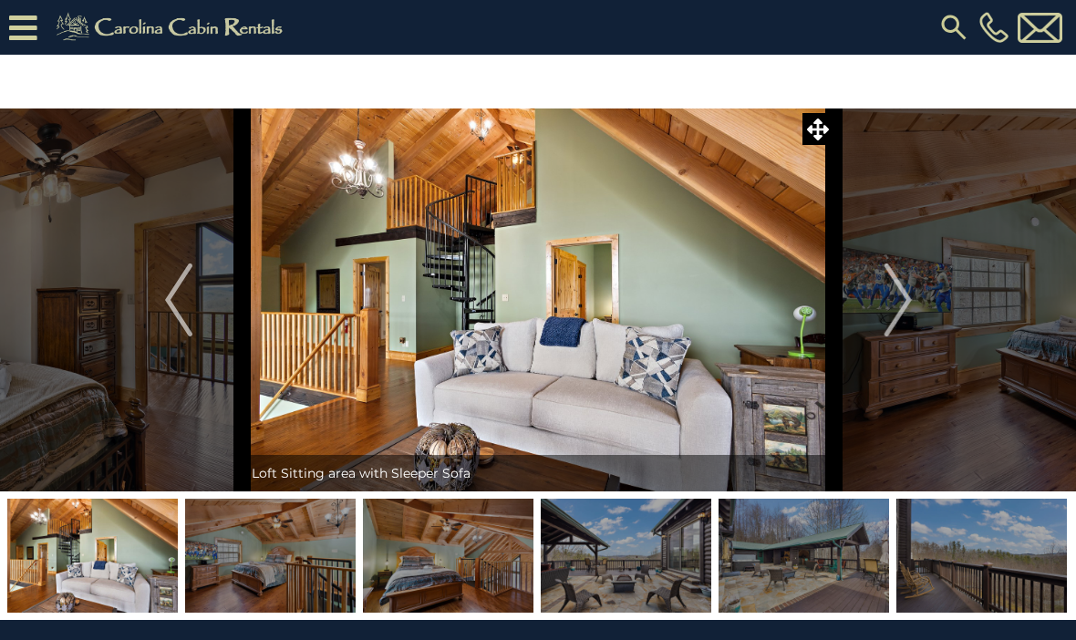
click at [912, 331] on button "Next" at bounding box center [898, 299] width 128 height 383
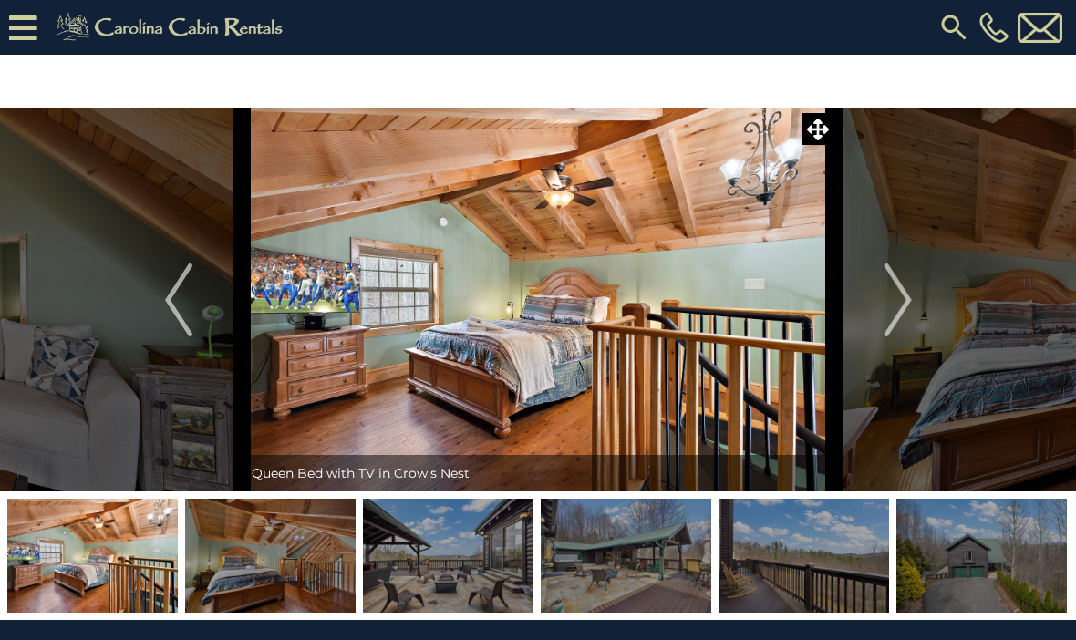
click at [910, 325] on img "Next" at bounding box center [896, 299] width 27 height 73
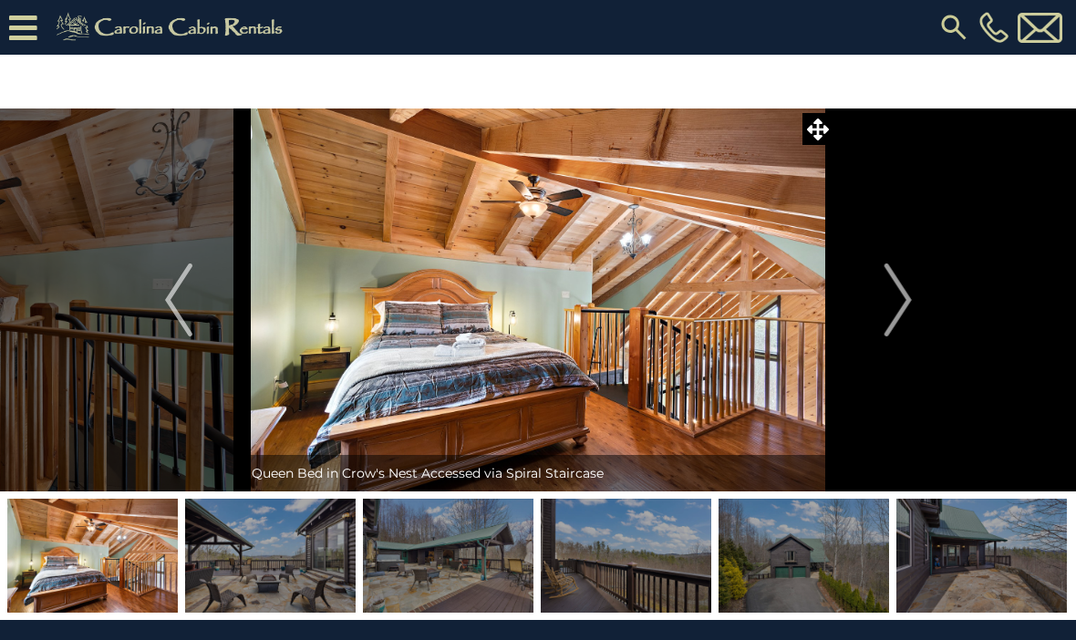
click at [913, 324] on button "Next" at bounding box center [898, 299] width 128 height 383
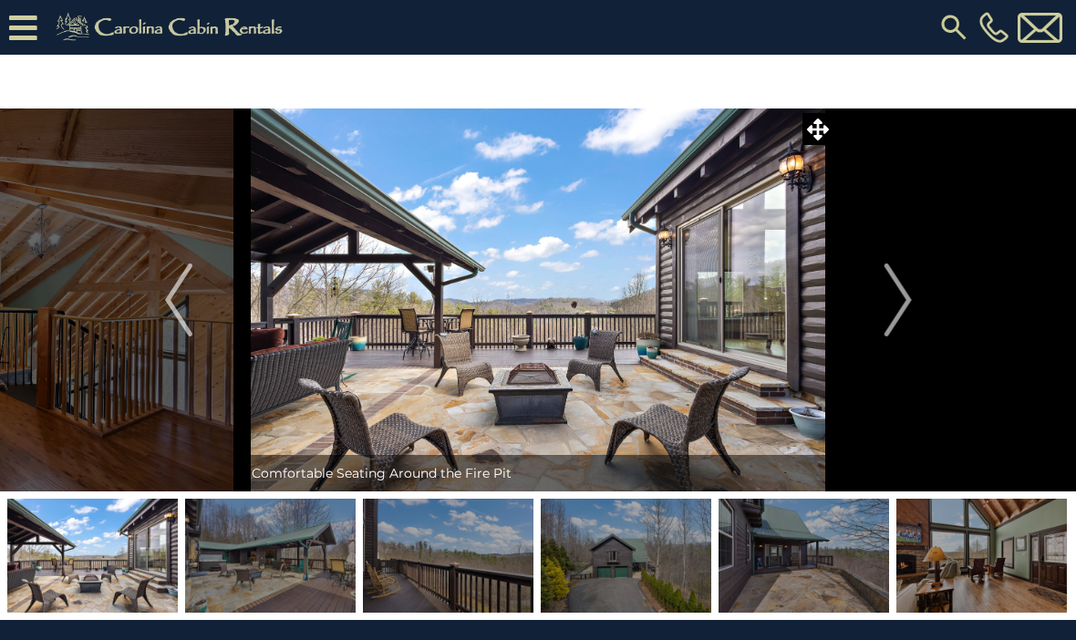
click at [907, 325] on img "Next" at bounding box center [896, 299] width 27 height 73
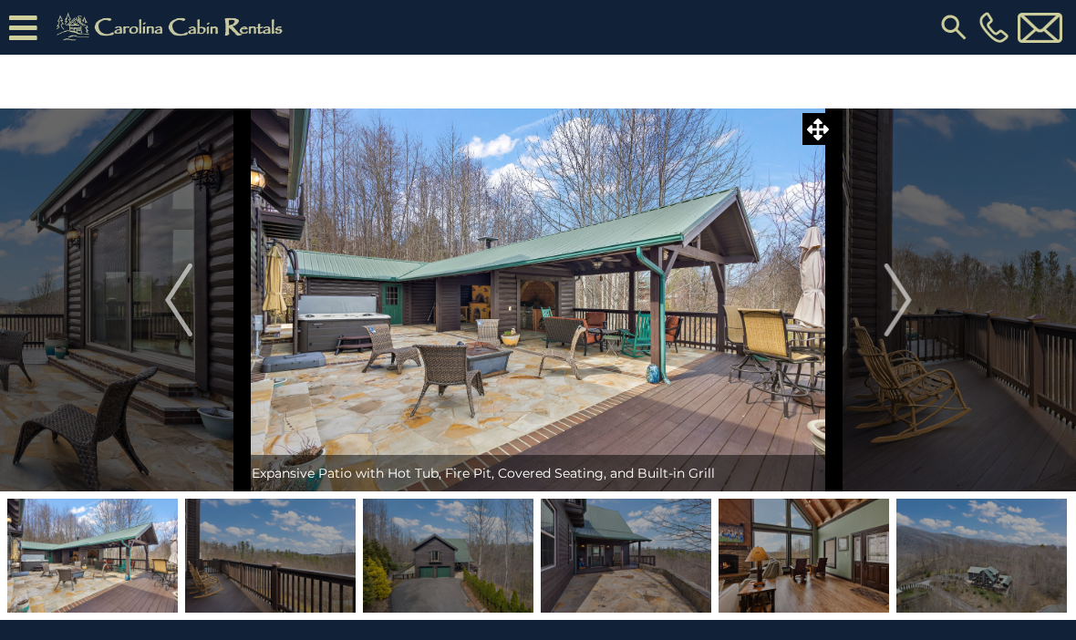
click at [905, 327] on img "Next" at bounding box center [896, 299] width 27 height 73
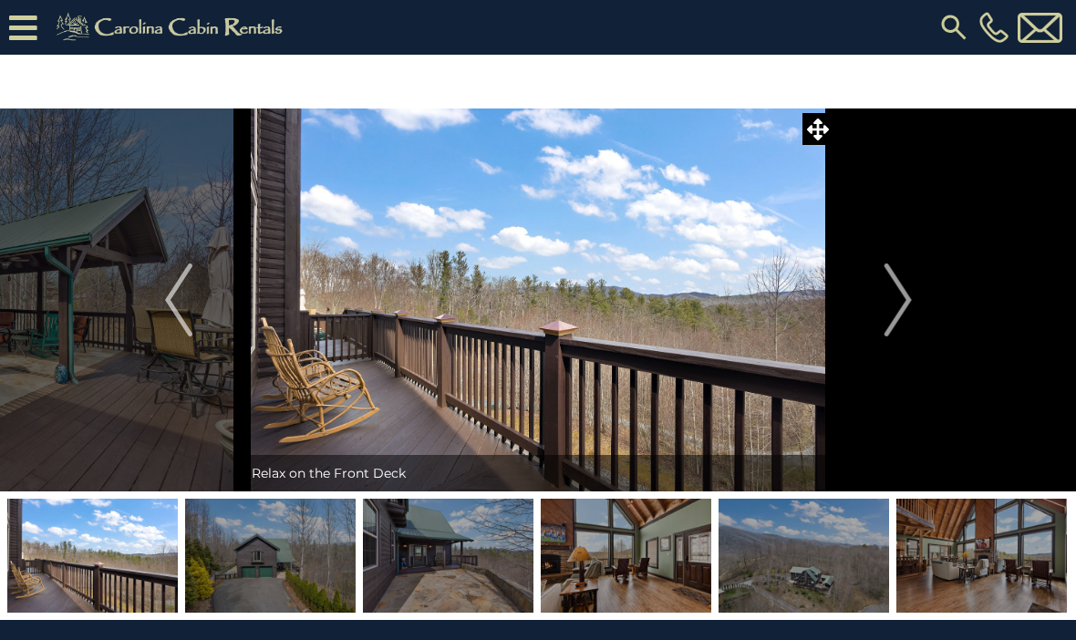
click at [897, 339] on button "Next" at bounding box center [898, 299] width 128 height 383
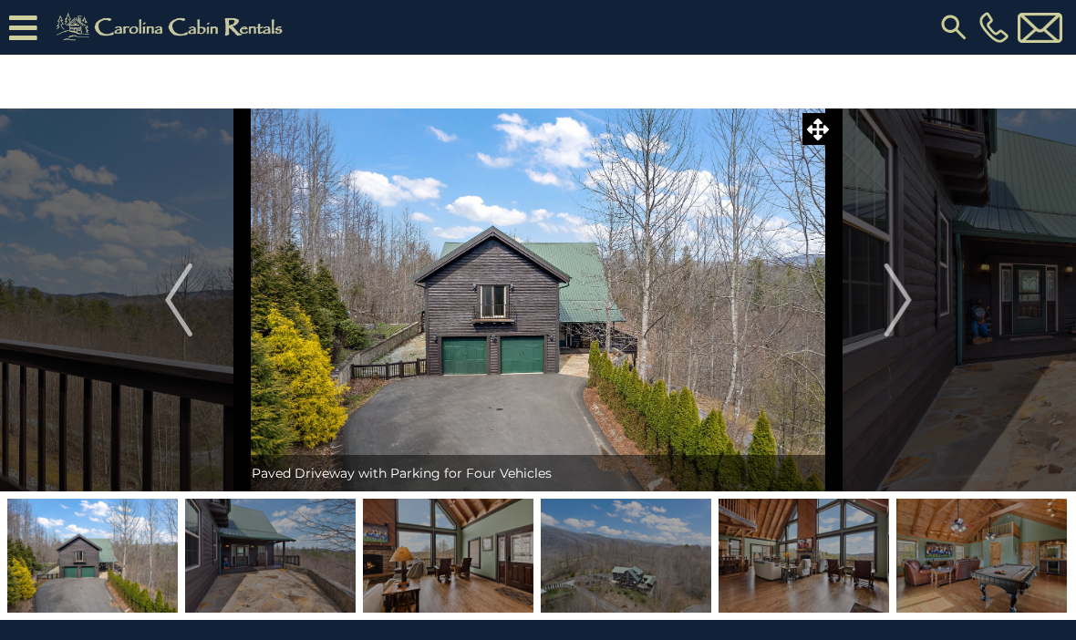
click at [908, 333] on img "Next" at bounding box center [896, 299] width 27 height 73
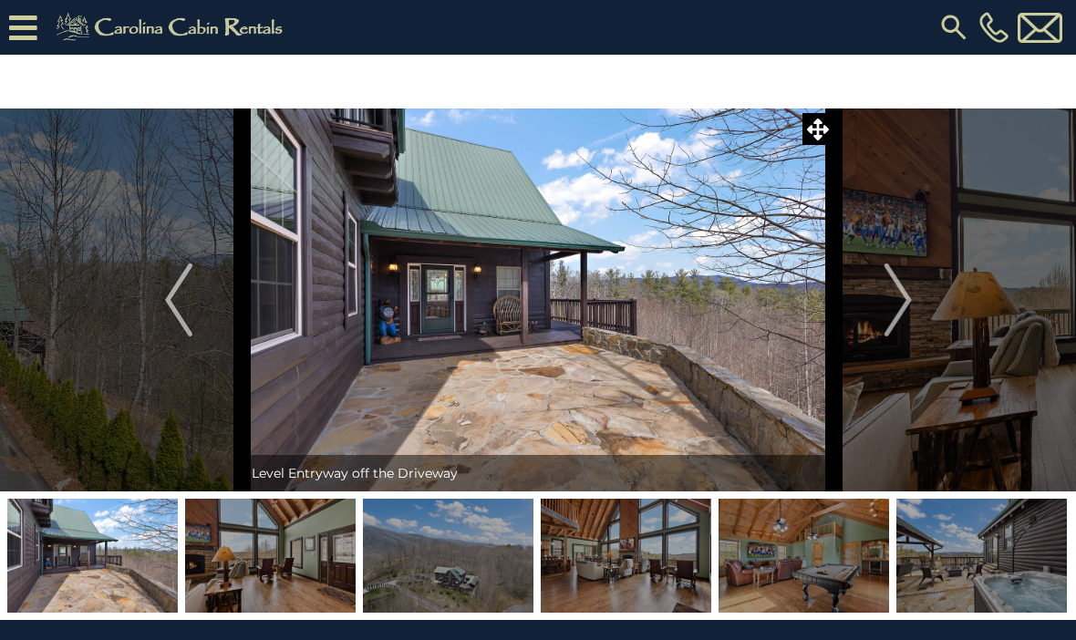
click at [917, 333] on button "Next" at bounding box center [898, 299] width 128 height 383
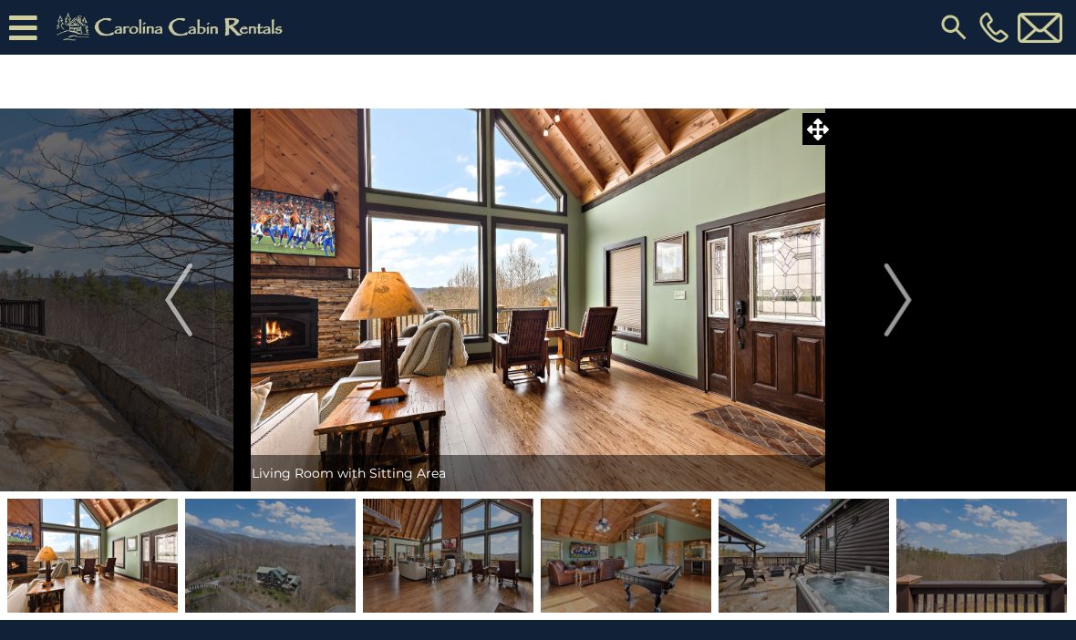
click at [924, 329] on button "Next" at bounding box center [898, 299] width 128 height 383
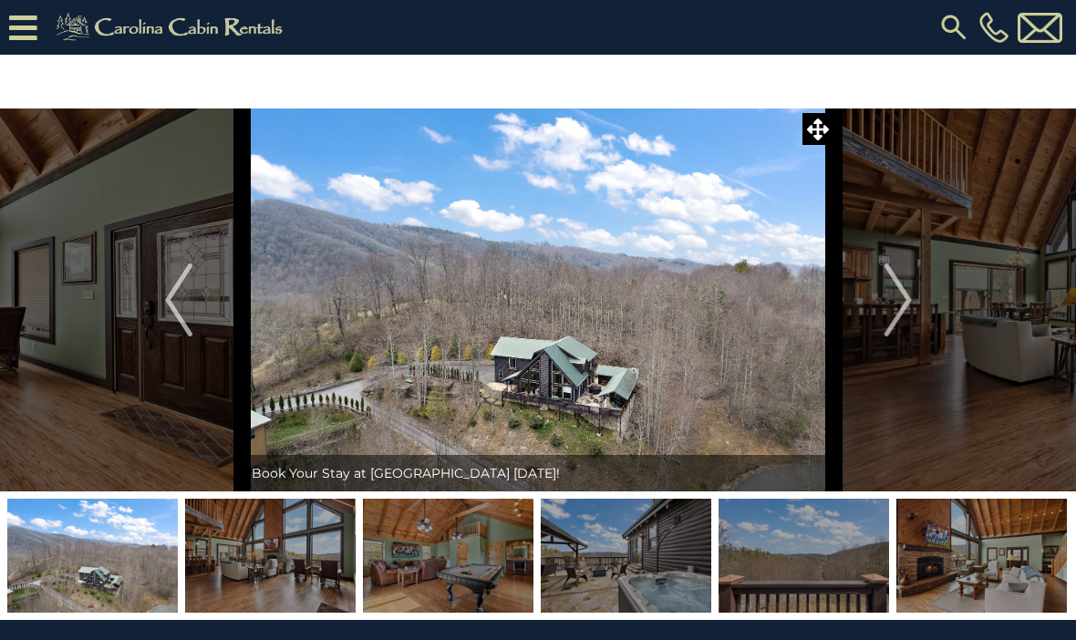
click at [923, 331] on button "Next" at bounding box center [898, 299] width 128 height 383
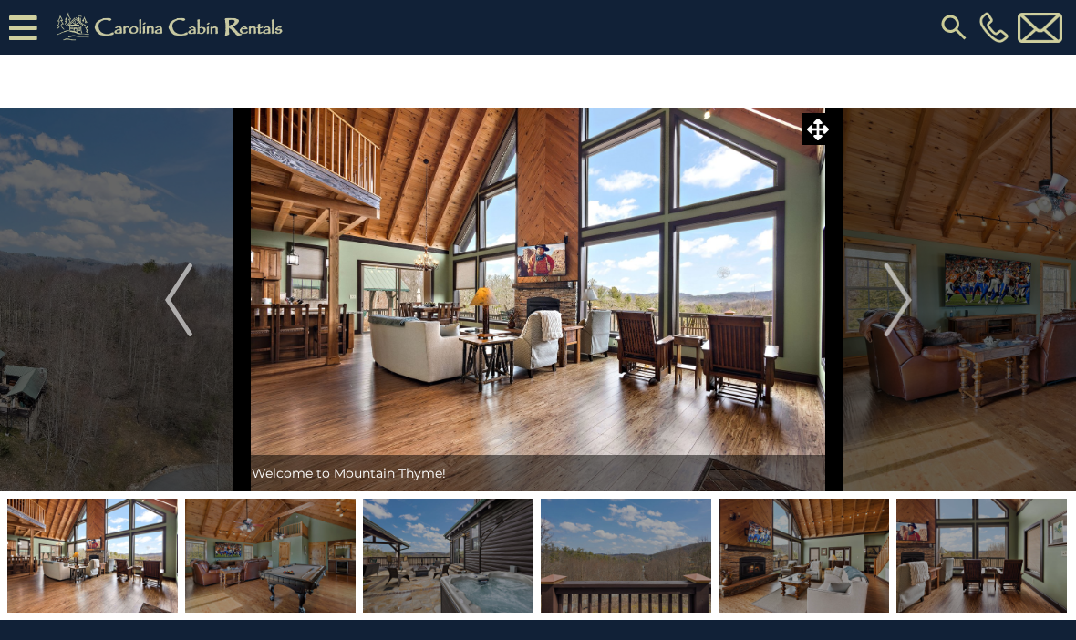
click at [926, 328] on button "Next" at bounding box center [898, 299] width 128 height 383
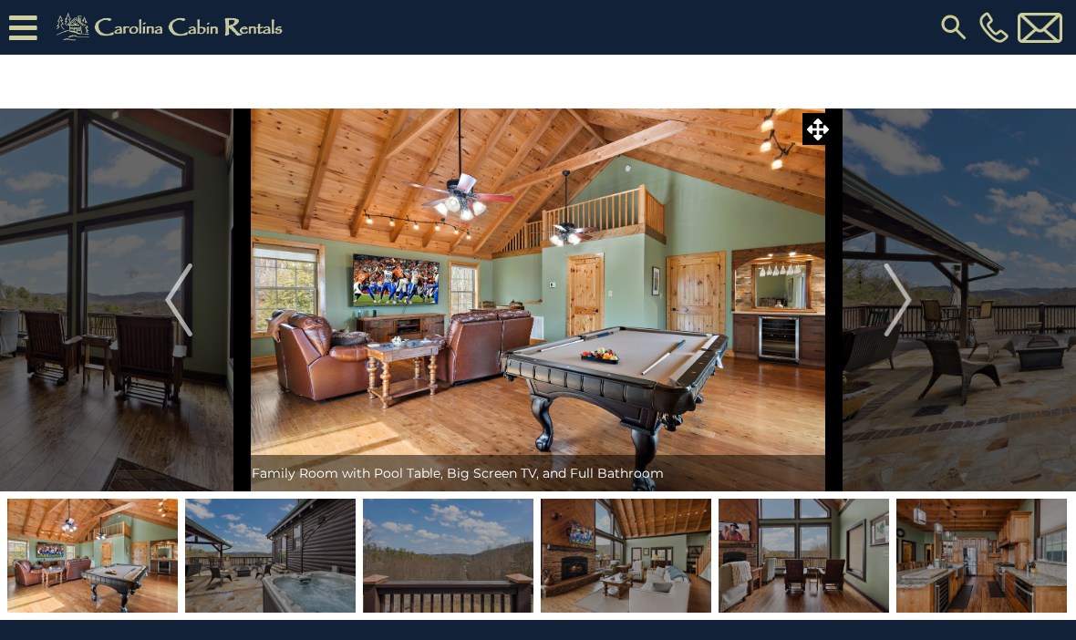
click at [929, 327] on button "Next" at bounding box center [898, 299] width 128 height 383
